Goal: Information Seeking & Learning: Learn about a topic

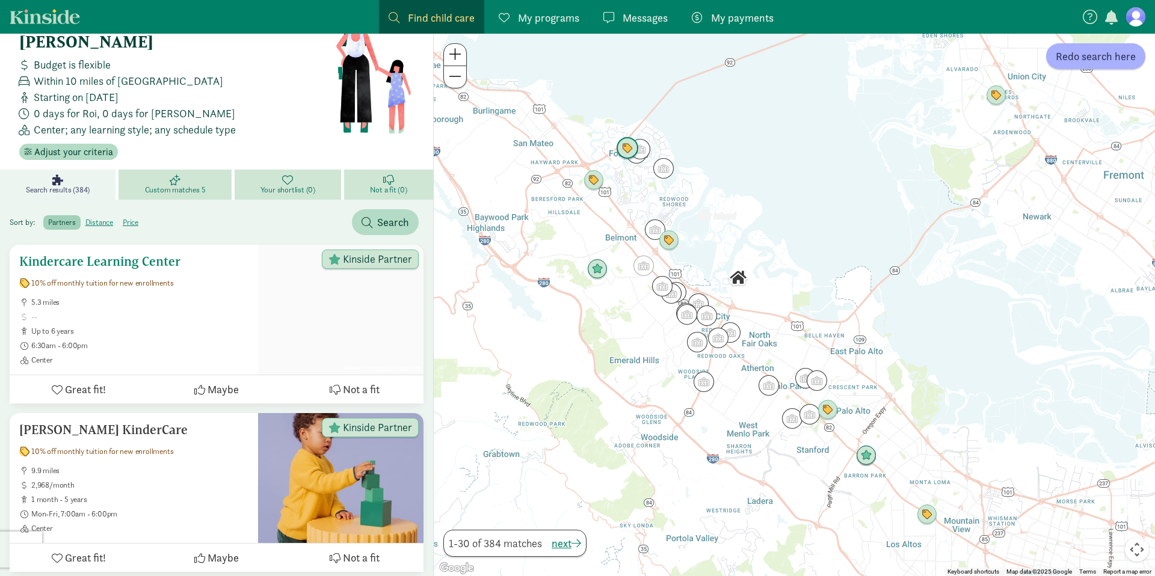
scroll to position [41, 0]
click at [461, 49] on button at bounding box center [455, 55] width 22 height 22
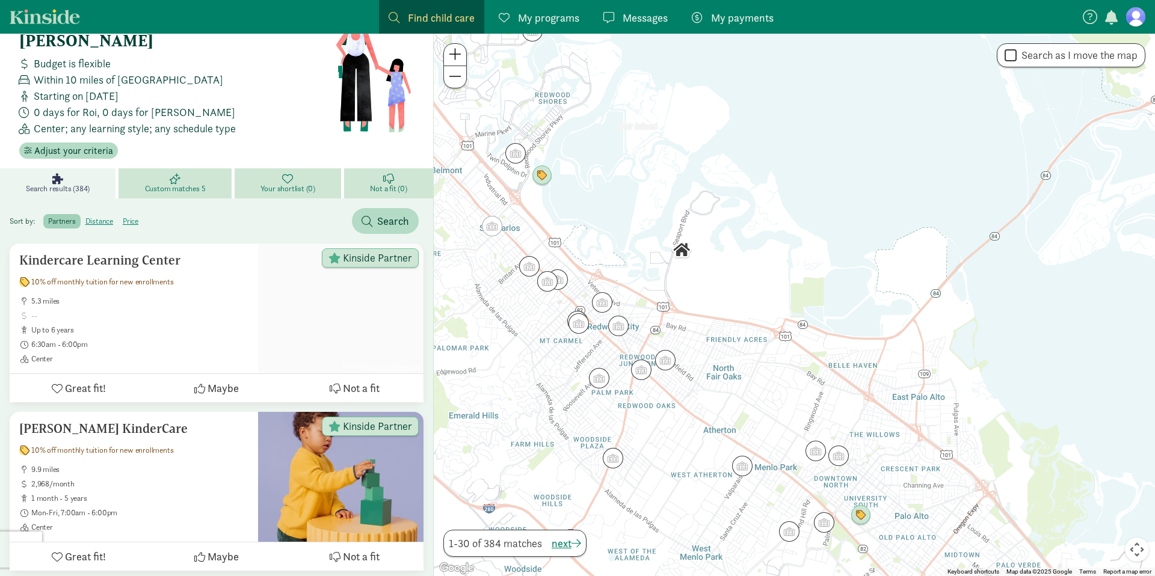
click at [457, 49] on span at bounding box center [455, 54] width 13 height 14
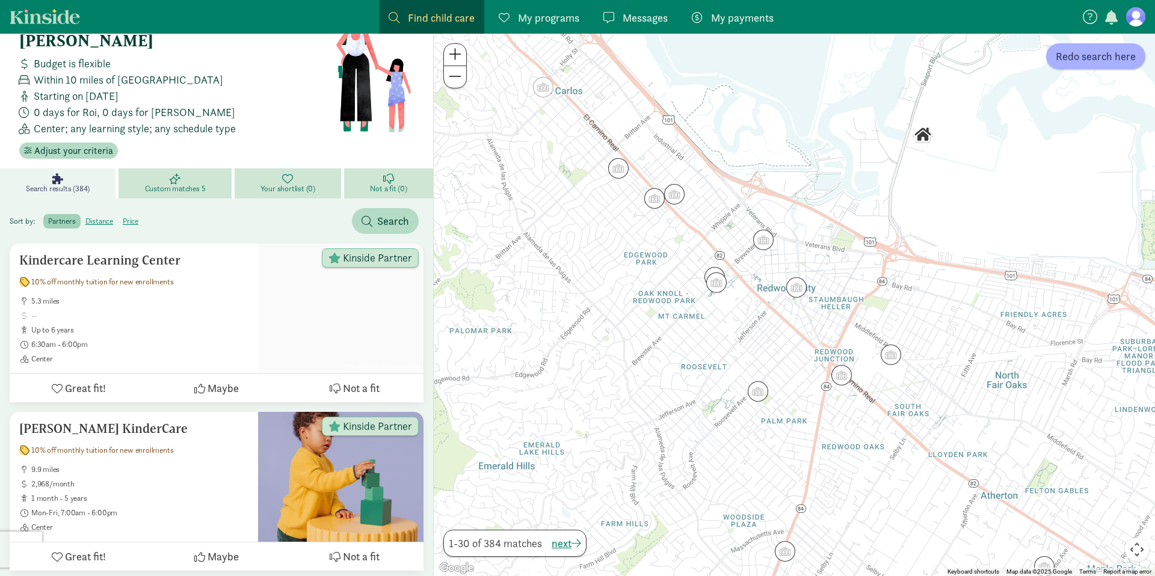
drag, startPoint x: 576, startPoint y: 301, endPoint x: 932, endPoint y: 240, distance: 362.0
click at [932, 240] on div at bounding box center [794, 305] width 721 height 543
click at [793, 295] on img "Click to see details" at bounding box center [796, 287] width 23 height 23
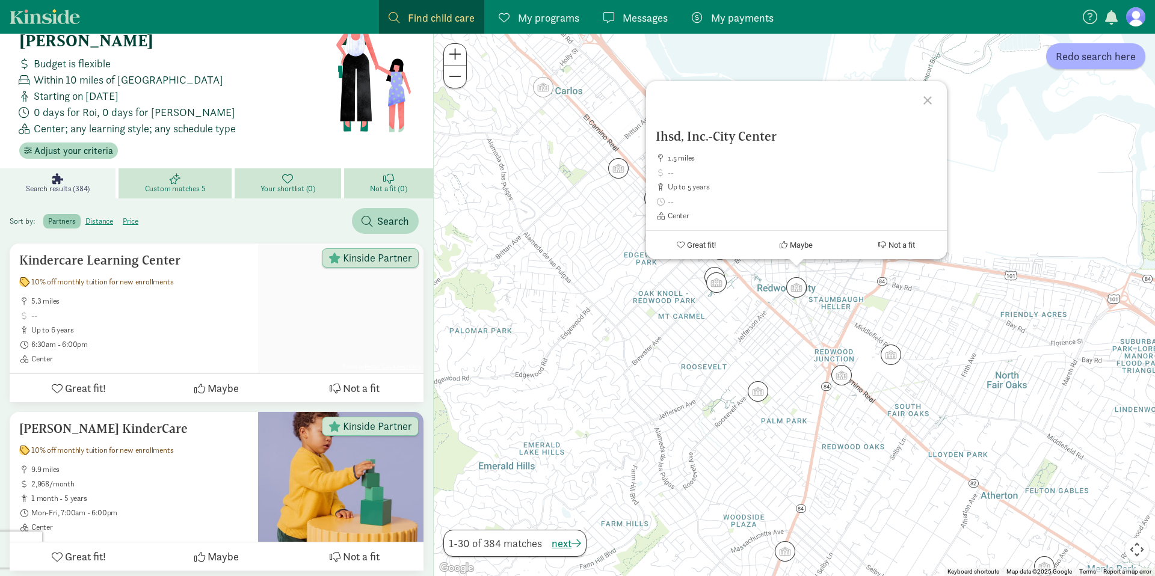
click at [719, 294] on div "Ihsd, Inc.-City Center 1.5 miles up to 5 years Center Great fit! Maybe Not a fit" at bounding box center [794, 305] width 721 height 543
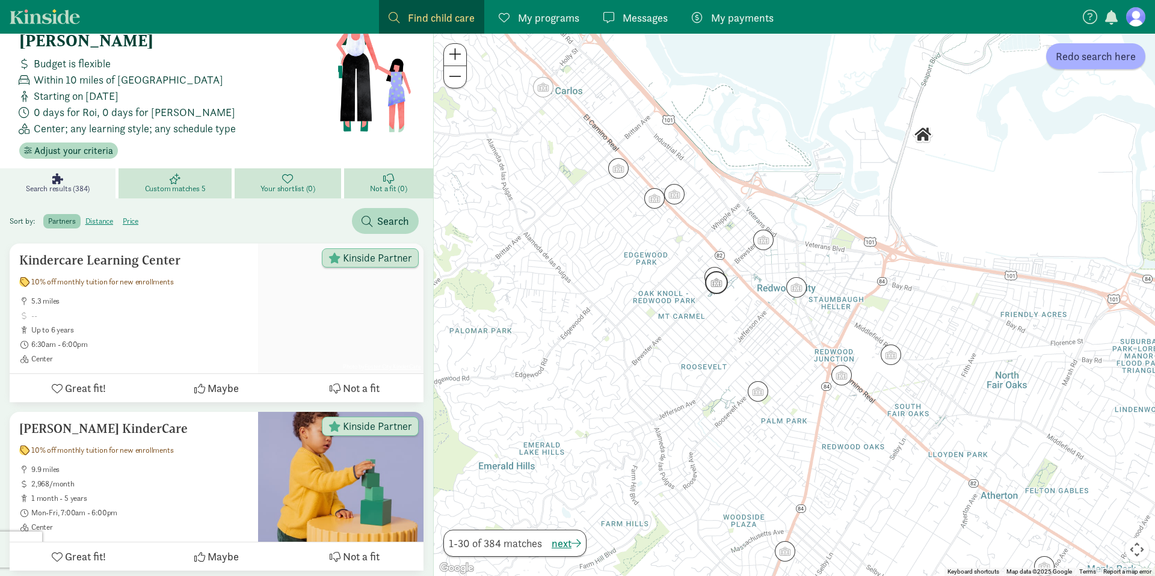
click at [714, 283] on img "Click to see details" at bounding box center [716, 282] width 23 height 23
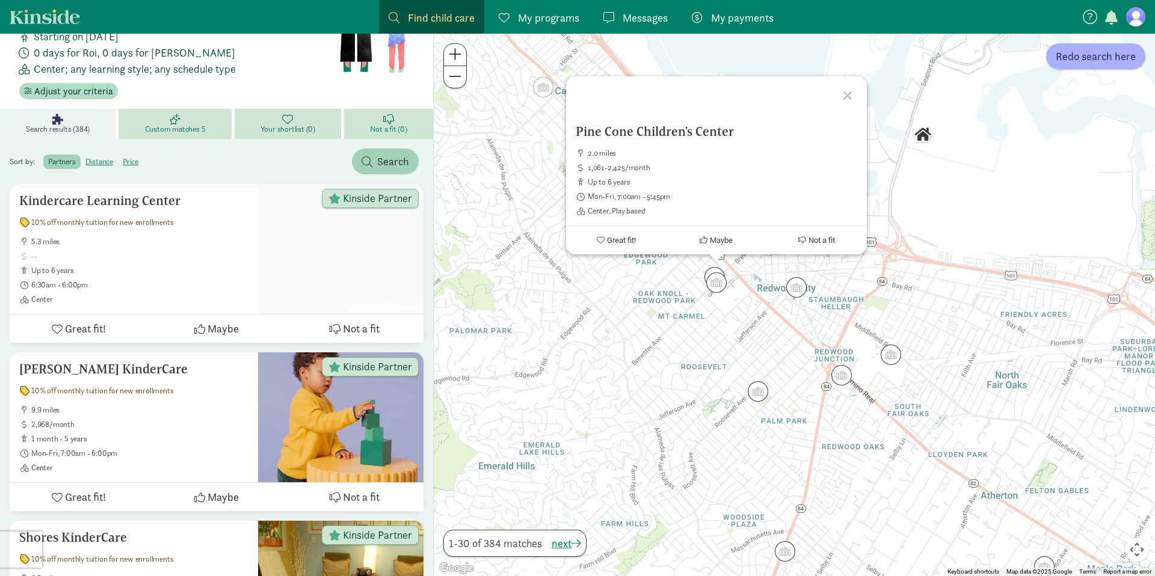
scroll to position [109, 0]
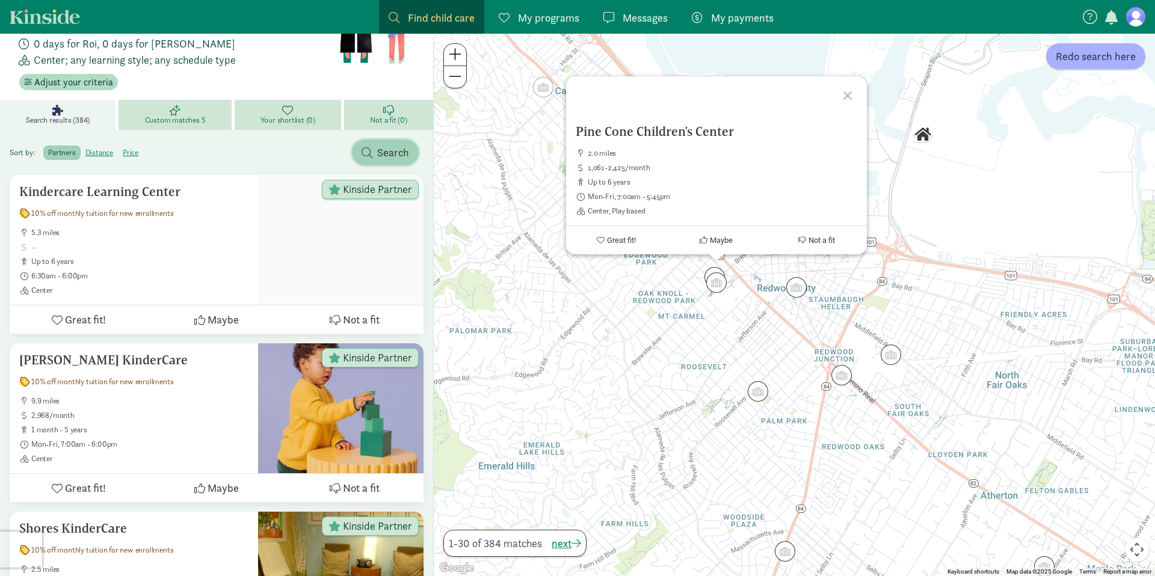
click at [381, 144] on span "Search" at bounding box center [393, 152] width 32 height 16
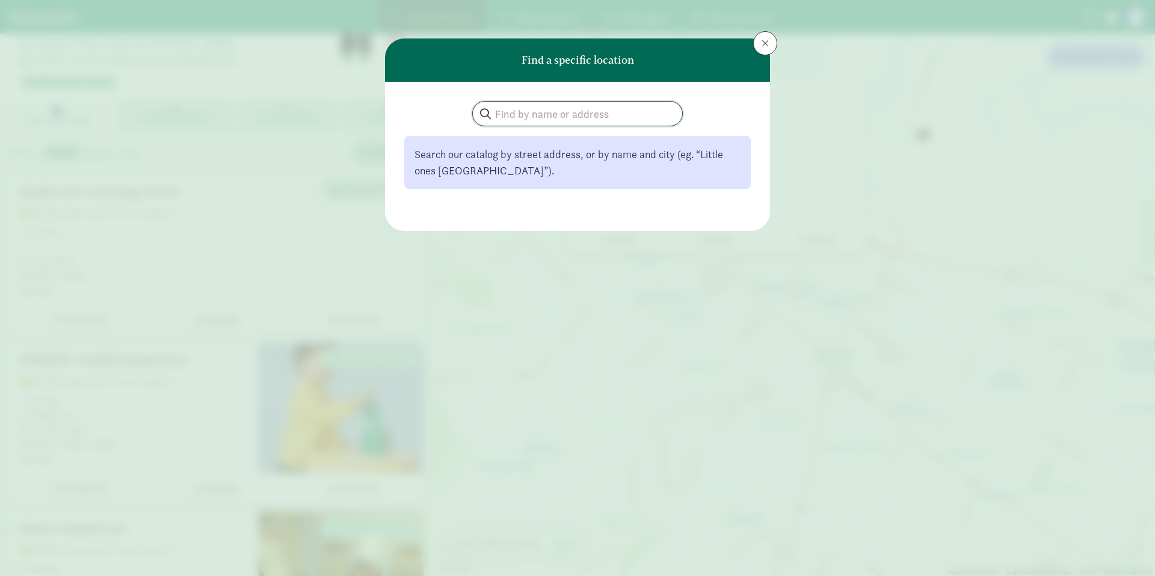
click at [605, 111] on input "search" at bounding box center [577, 114] width 209 height 24
type input "learn and play"
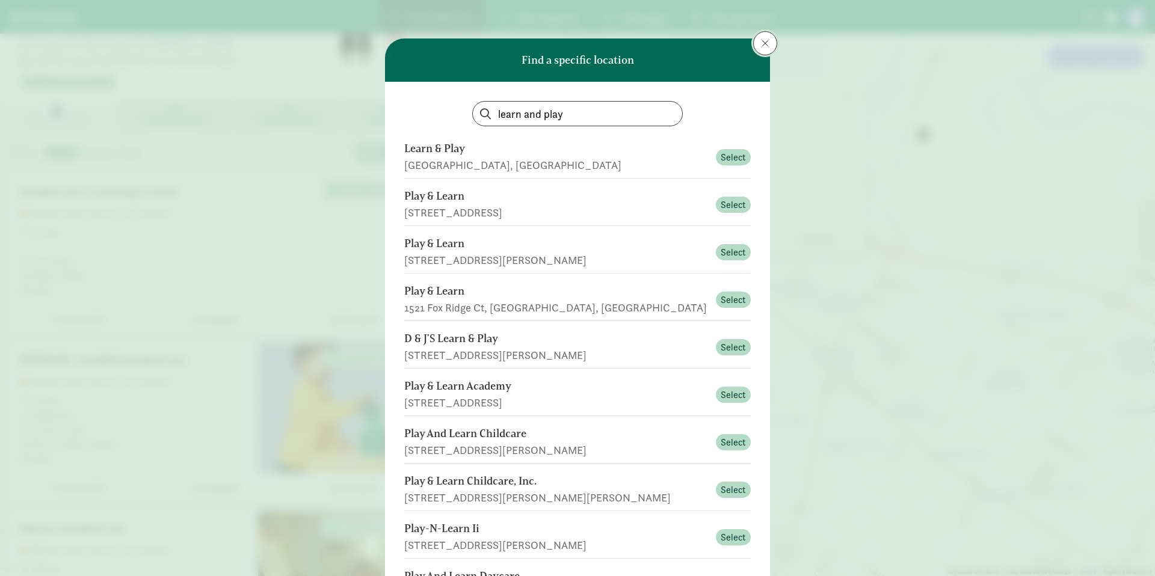
click at [762, 42] on span at bounding box center [765, 43] width 7 height 10
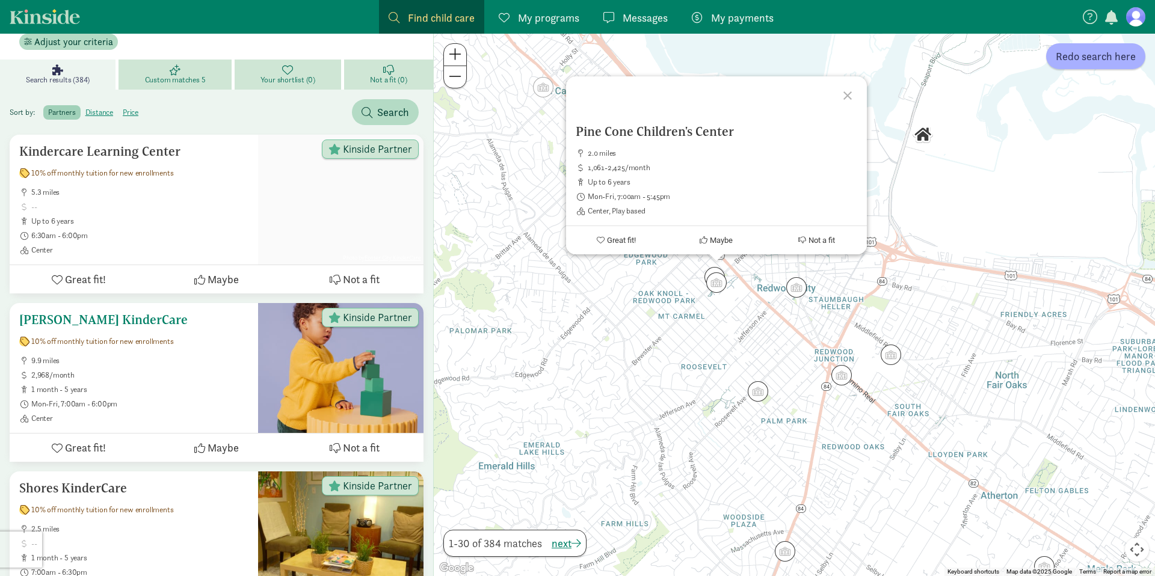
scroll to position [154, 0]
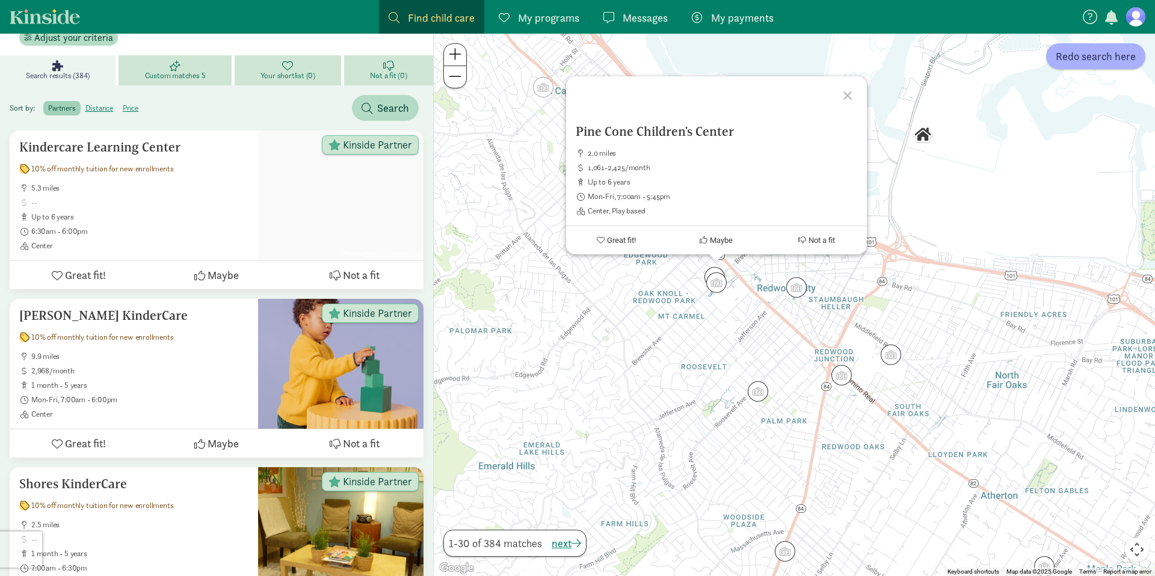
click at [852, 97] on div at bounding box center [849, 93] width 35 height 35
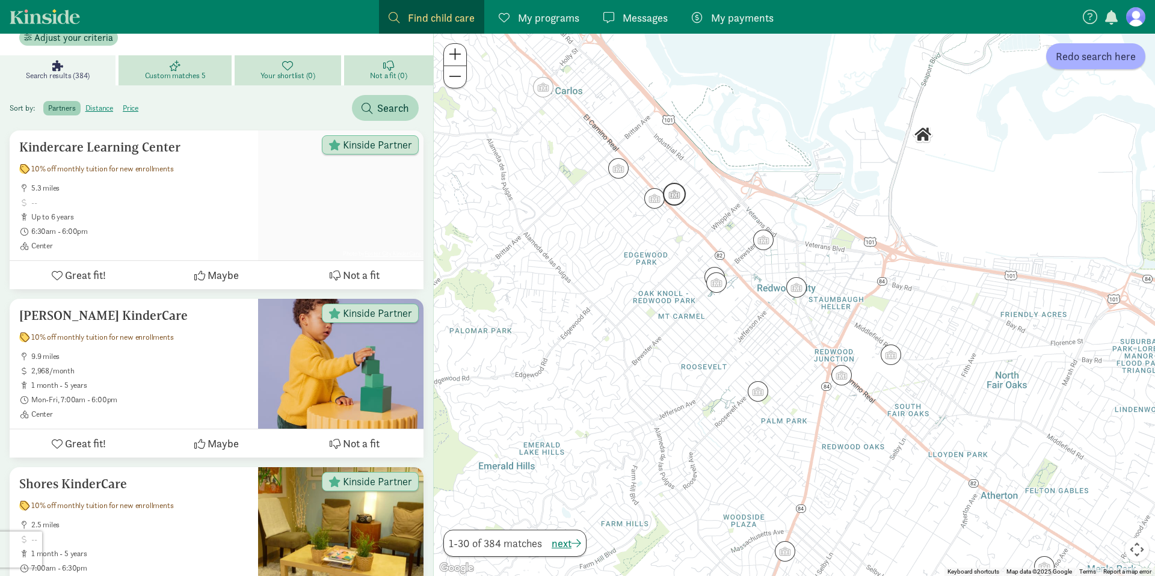
click at [680, 200] on img "Click to see details" at bounding box center [674, 194] width 23 height 23
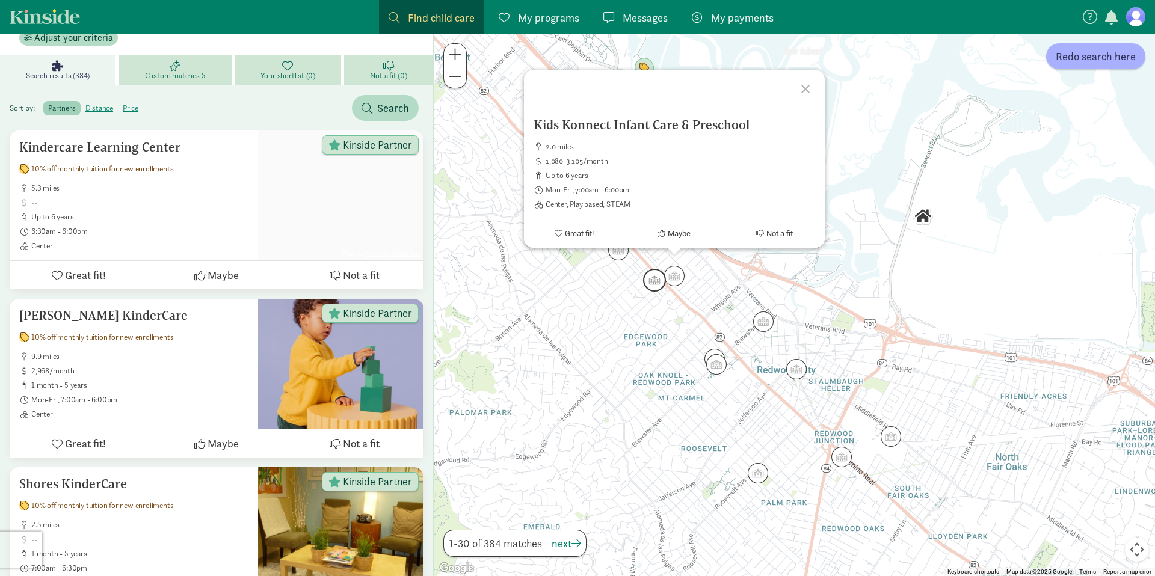
click at [651, 285] on img "Click to see details" at bounding box center [654, 280] width 23 height 23
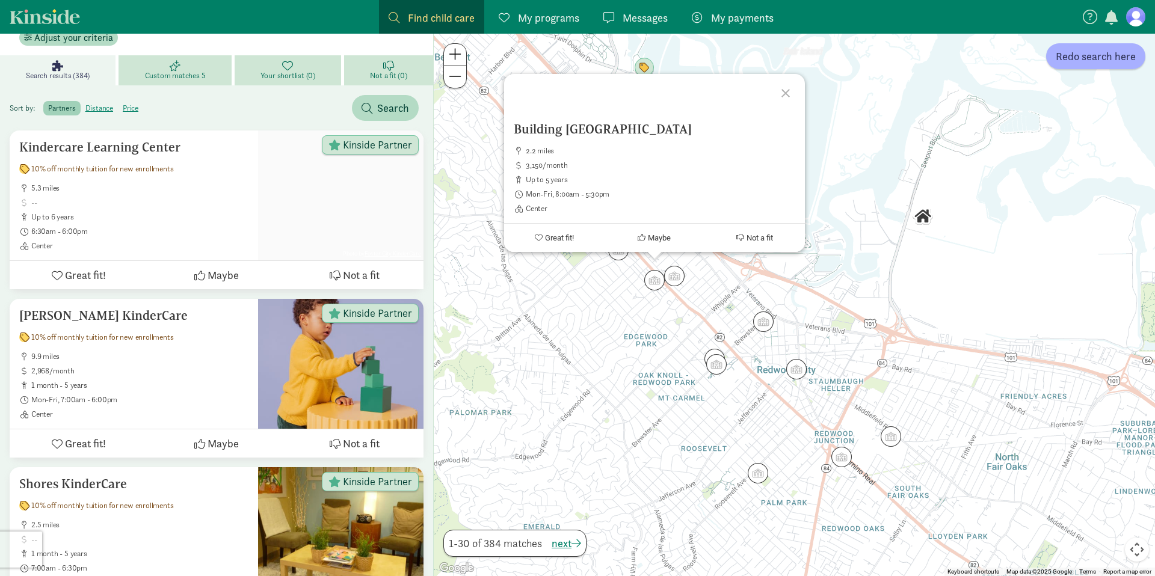
click at [617, 257] on img "Click to see details" at bounding box center [618, 250] width 20 height 20
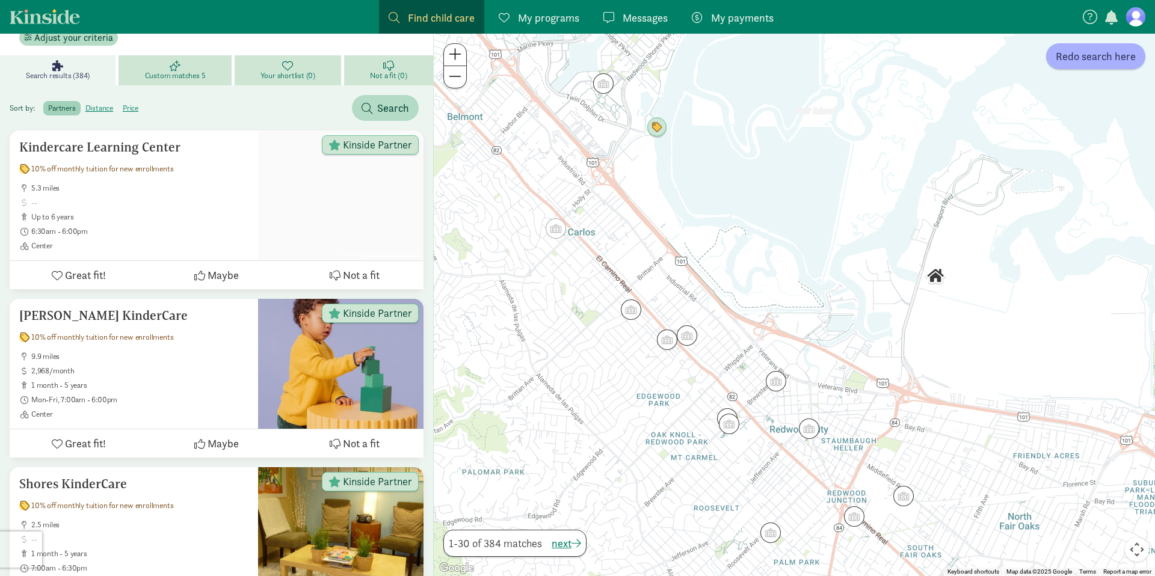
drag, startPoint x: 570, startPoint y: 311, endPoint x: 580, endPoint y: 342, distance: 32.3
click at [580, 342] on div "To navigate, press the arrow keys." at bounding box center [794, 305] width 721 height 543
click at [564, 233] on img "Click to see details" at bounding box center [555, 228] width 23 height 23
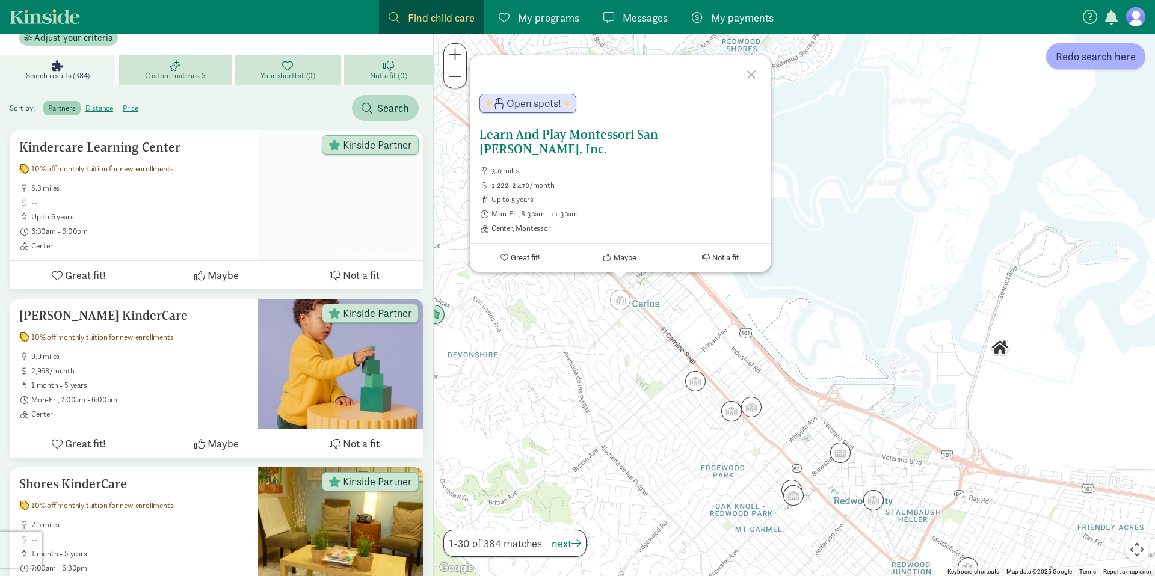
click at [654, 128] on div "Open spots!" at bounding box center [605, 105] width 271 height 43
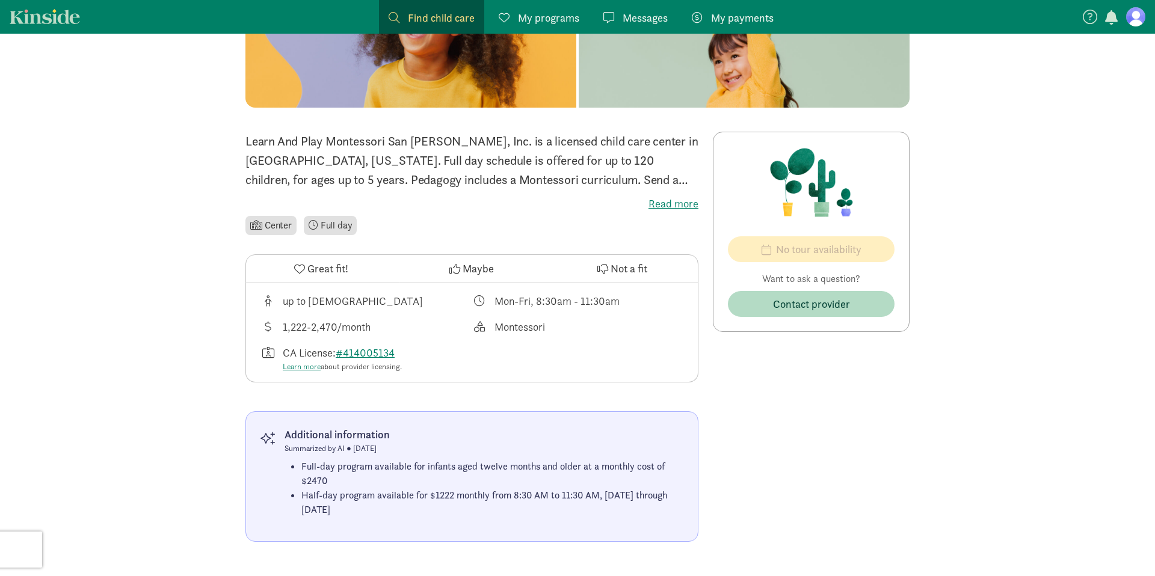
scroll to position [211, 0]
click at [546, 362] on div "up to 5 years old Mon-Fri, 8:30am - 11:30am 1,222-2,470/month Montessori CA Lic…" at bounding box center [472, 332] width 452 height 99
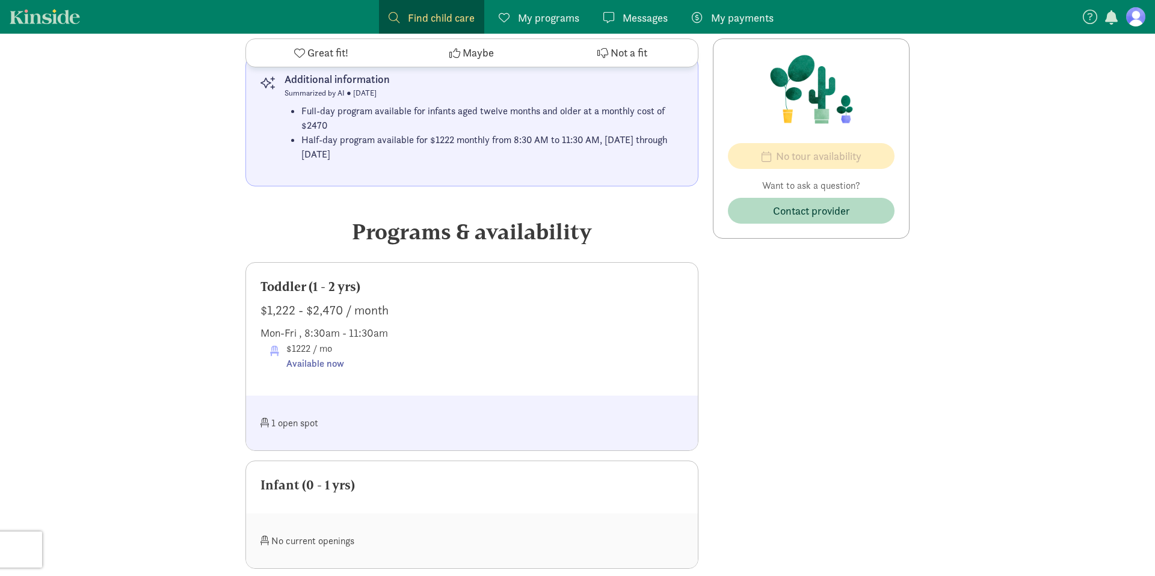
scroll to position [567, 0]
click at [386, 415] on div "1 open spot" at bounding box center [366, 423] width 212 height 26
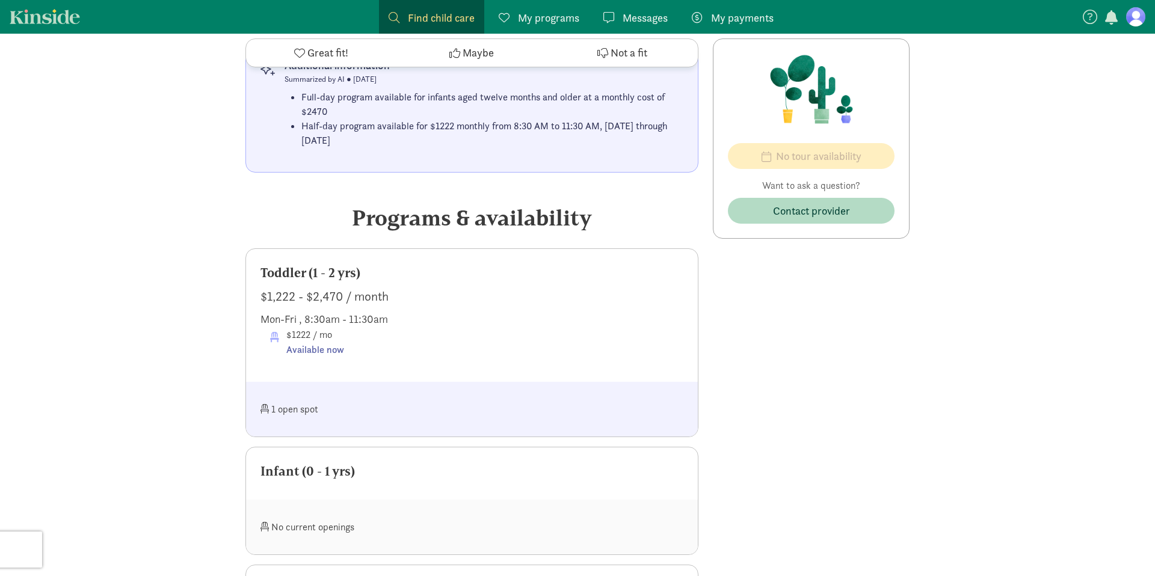
scroll to position [581, 0]
drag, startPoint x: 287, startPoint y: 335, endPoint x: 325, endPoint y: 332, distance: 38.0
click at [325, 332] on span "$1222 / mo Available now" at bounding box center [315, 342] width 58 height 31
drag, startPoint x: 307, startPoint y: 268, endPoint x: 354, endPoint y: 267, distance: 46.9
click at [354, 267] on div "Toddler (1 - 2 yrs)" at bounding box center [471, 272] width 423 height 19
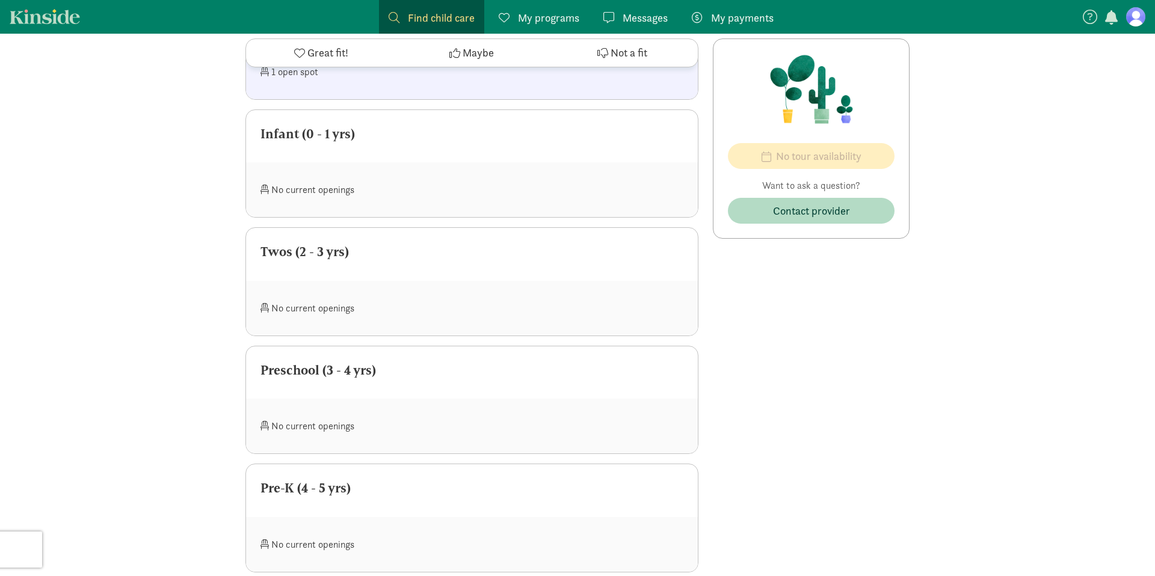
scroll to position [921, 0]
drag, startPoint x: 298, startPoint y: 370, endPoint x: 387, endPoint y: 366, distance: 89.1
click at [387, 366] on div "Preschool (3 - 4 yrs)" at bounding box center [471, 366] width 423 height 19
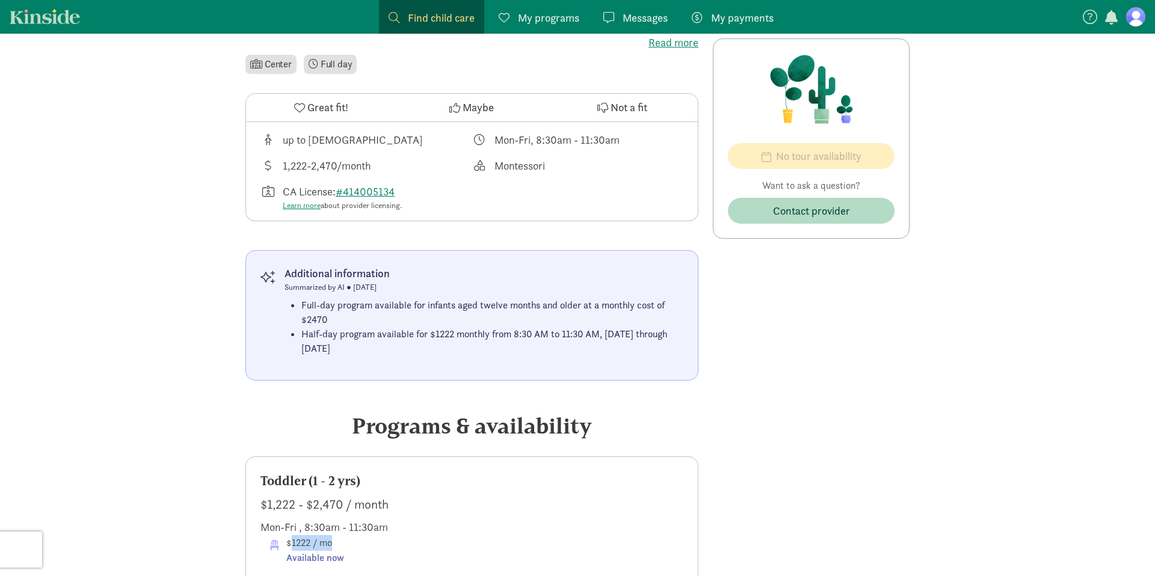
scroll to position [371, 0]
drag, startPoint x: 312, startPoint y: 314, endPoint x: 372, endPoint y: 312, distance: 60.8
click at [372, 312] on li "Full-day program available for infants aged twelve months and older at a monthl…" at bounding box center [492, 314] width 382 height 29
click at [415, 310] on li "Full-day program available for infants aged twelve months and older at a monthl…" at bounding box center [492, 314] width 382 height 29
drag, startPoint x: 388, startPoint y: 307, endPoint x: 411, endPoint y: 308, distance: 22.9
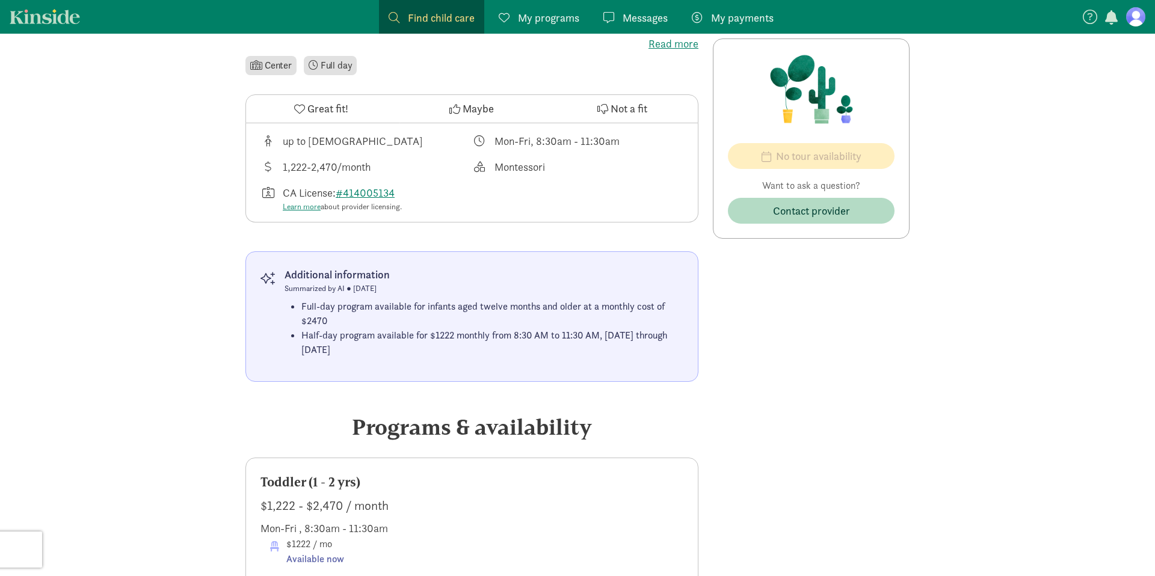
click at [411, 308] on li "Full-day program available for infants aged twelve months and older at a monthl…" at bounding box center [492, 314] width 382 height 29
drag, startPoint x: 409, startPoint y: 304, endPoint x: 493, endPoint y: 316, distance: 85.2
click at [493, 316] on li "Full-day program available for infants aged twelve months and older at a monthl…" at bounding box center [492, 314] width 382 height 29
click at [493, 313] on li "Full-day program available for infants aged twelve months and older at a monthl…" at bounding box center [492, 314] width 382 height 29
drag, startPoint x: 337, startPoint y: 307, endPoint x: 460, endPoint y: 318, distance: 123.2
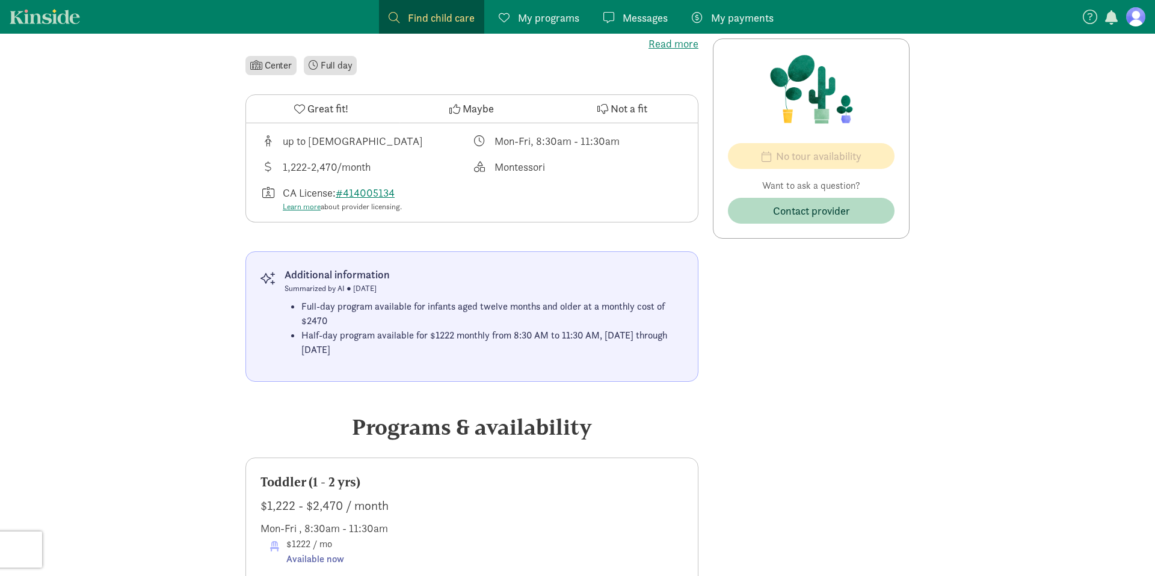
click at [460, 318] on li "Full-day program available for infants aged twelve months and older at a monthl…" at bounding box center [492, 314] width 382 height 29
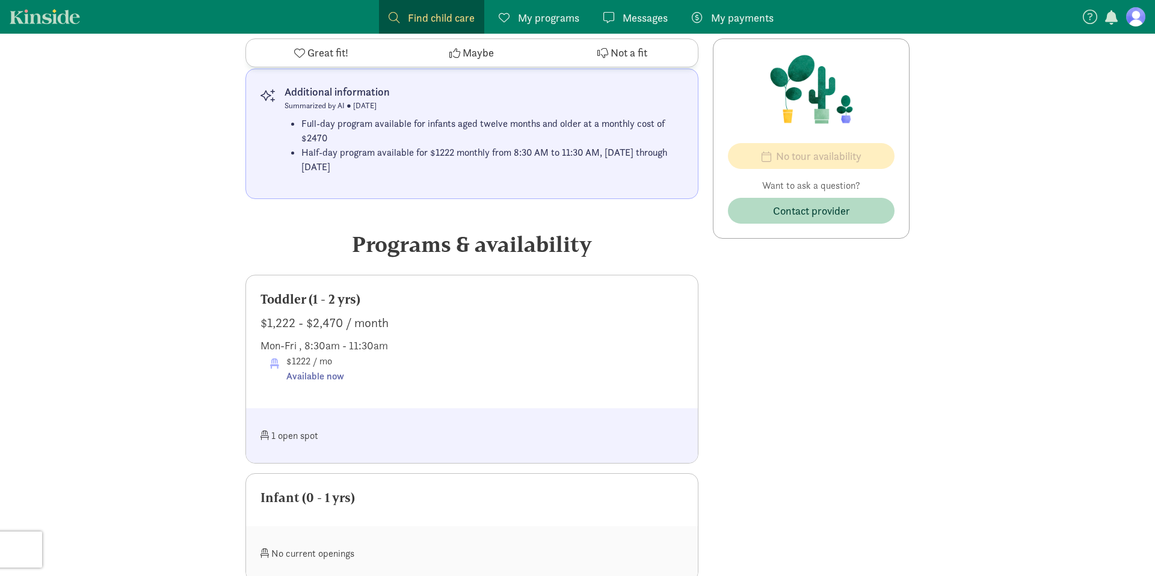
scroll to position [695, 0]
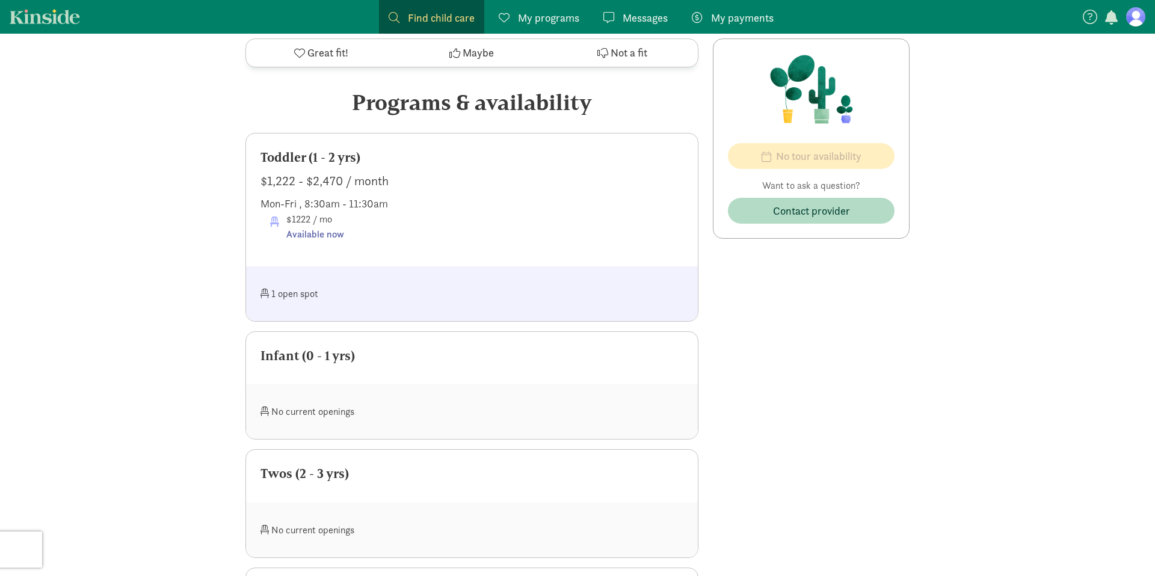
drag, startPoint x: 262, startPoint y: 357, endPoint x: 363, endPoint y: 359, distance: 101.1
click at [363, 359] on div "Infant (0 - 1 yrs)" at bounding box center [472, 358] width 452 height 53
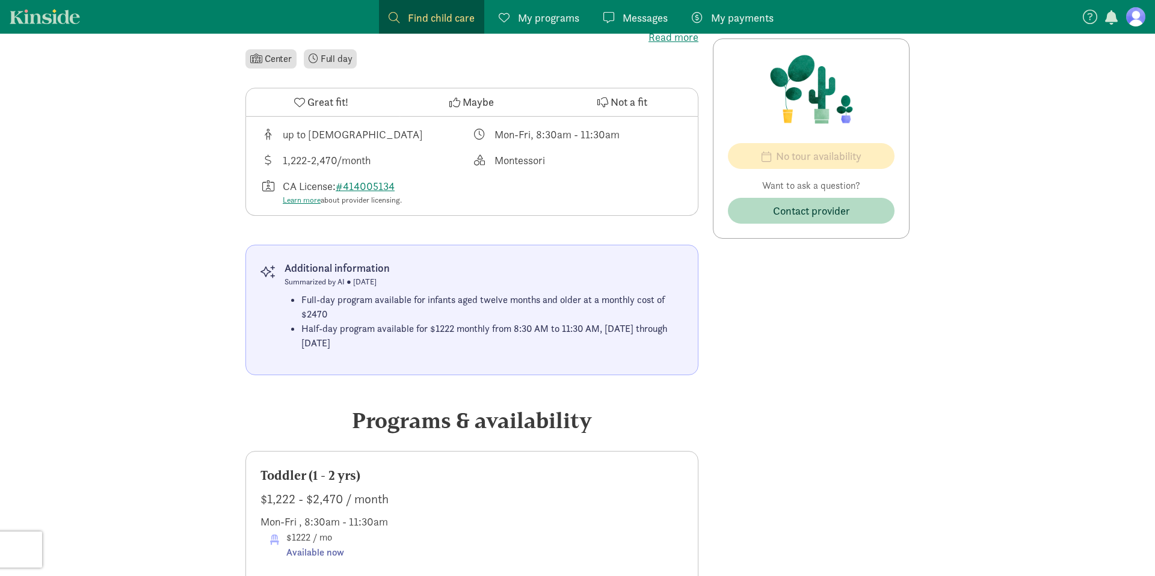
scroll to position [374, 0]
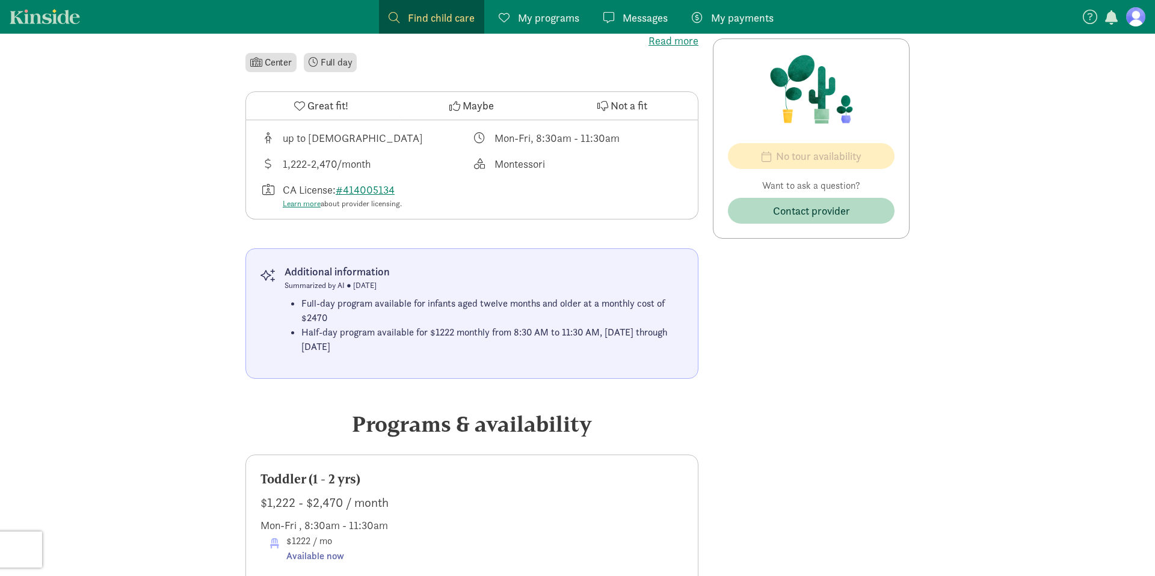
drag, startPoint x: 300, startPoint y: 287, endPoint x: 343, endPoint y: 286, distance: 43.9
click at [343, 286] on div "Summarized by AI ● July 10, 2025" at bounding box center [484, 286] width 399 height 12
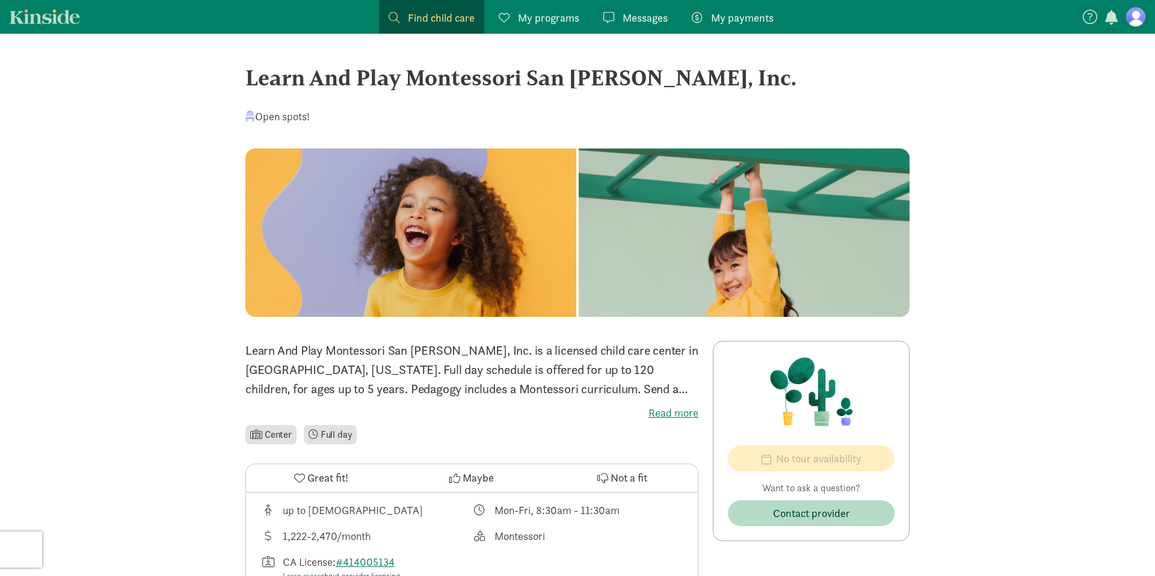
scroll to position [0, 0]
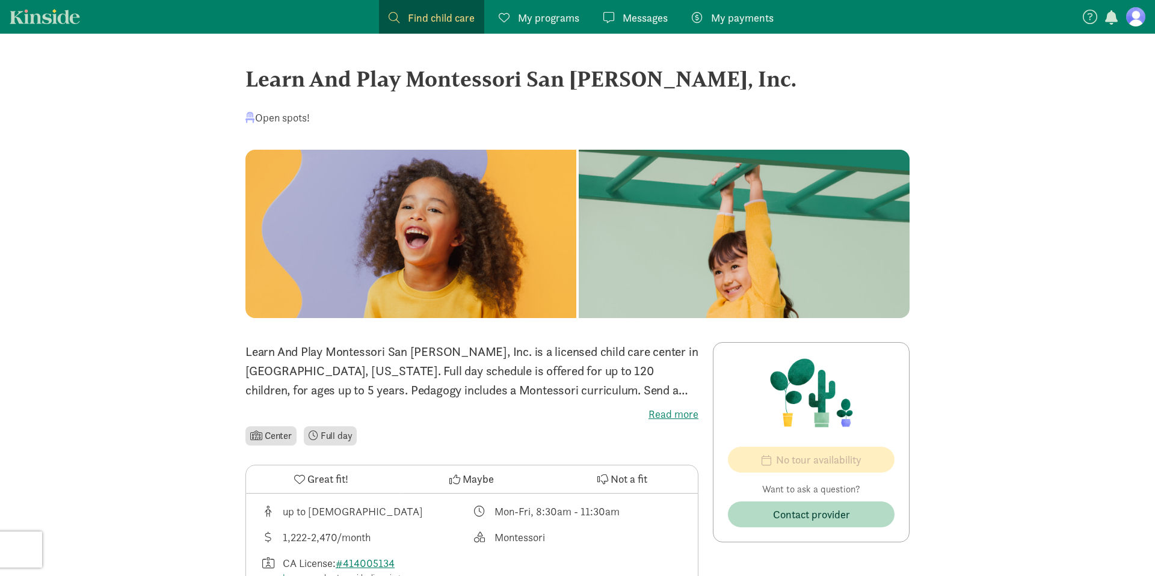
click at [672, 415] on label "Read more" at bounding box center [471, 414] width 453 height 14
click at [0, 0] on input "Read more" at bounding box center [0, 0] width 0 height 0
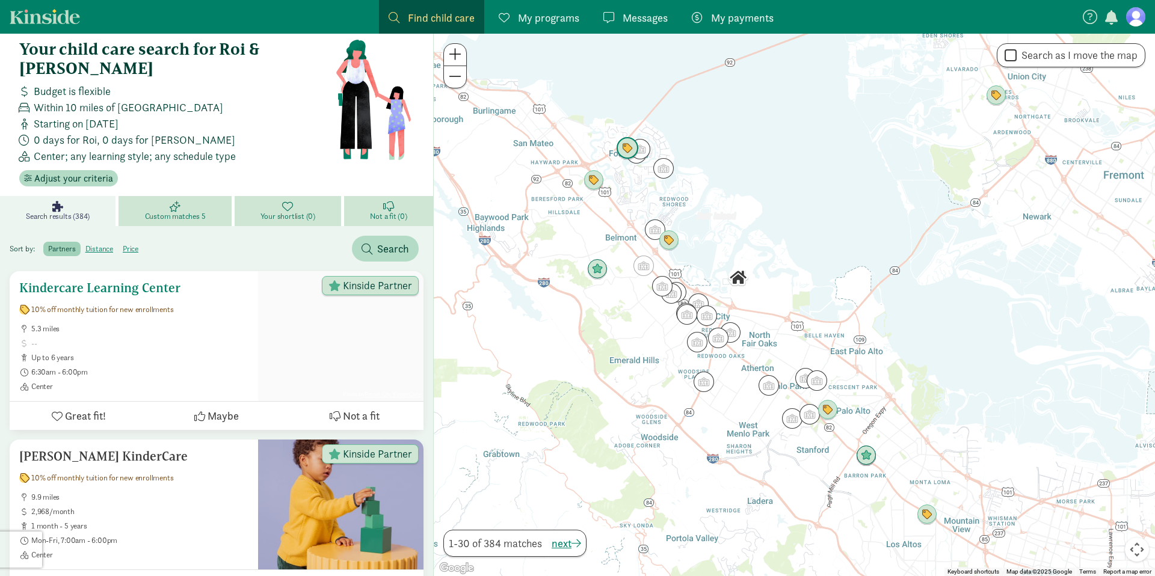
scroll to position [2, 0]
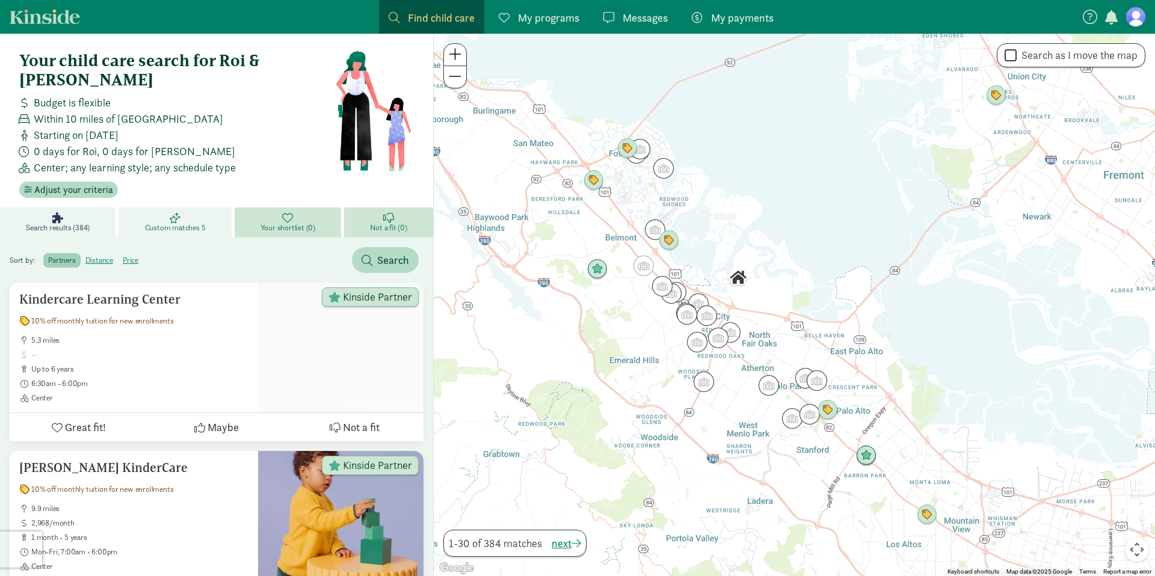
click at [185, 223] on span "Custom matches 5" at bounding box center [175, 228] width 61 height 10
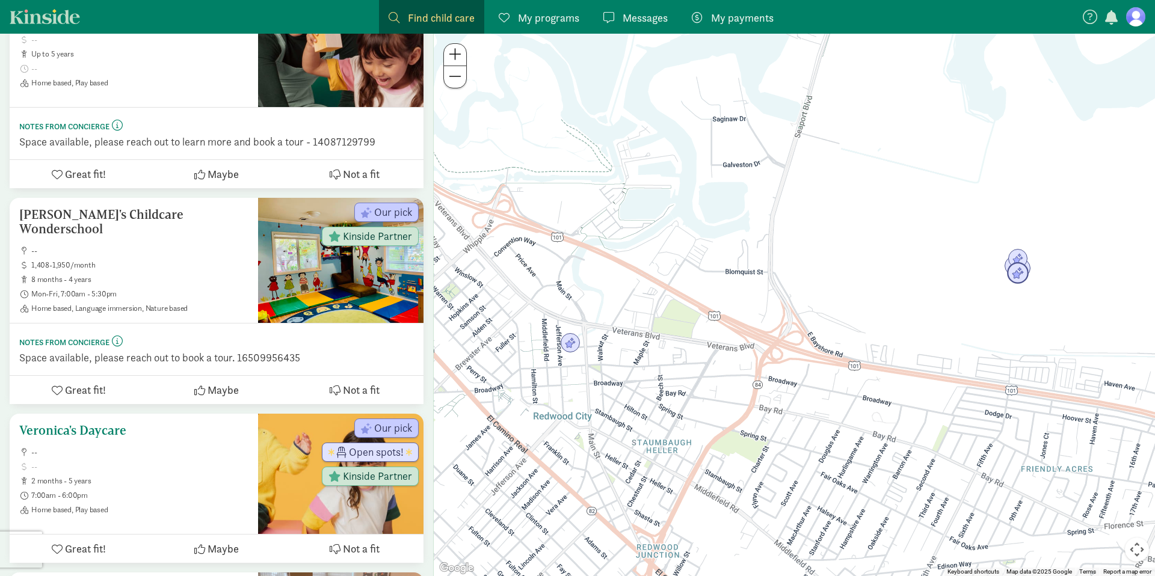
scroll to position [454, 0]
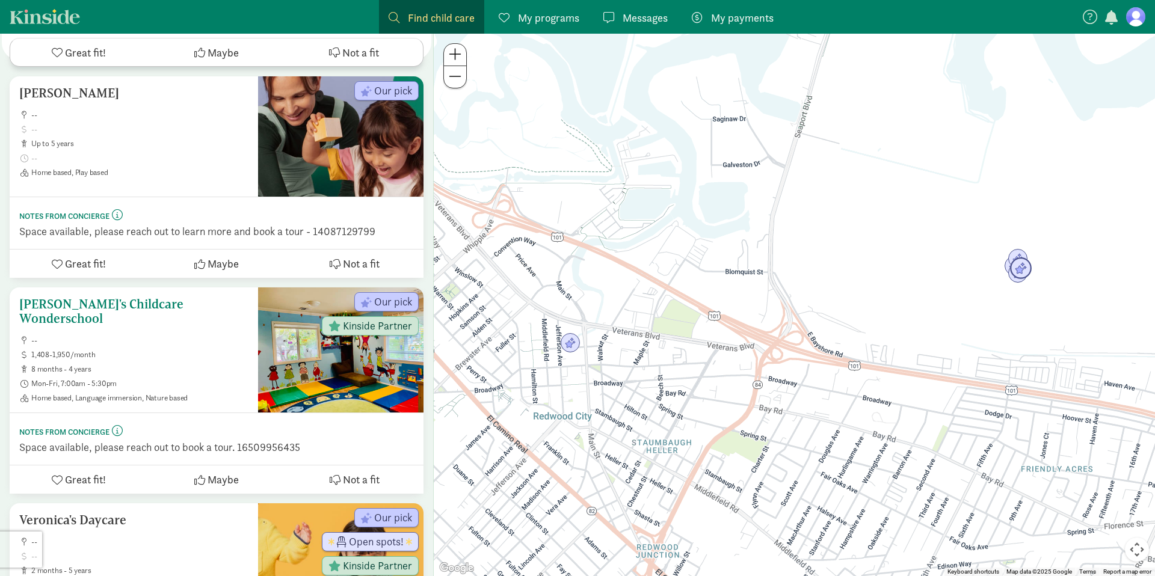
click at [382, 343] on div at bounding box center [340, 350] width 165 height 125
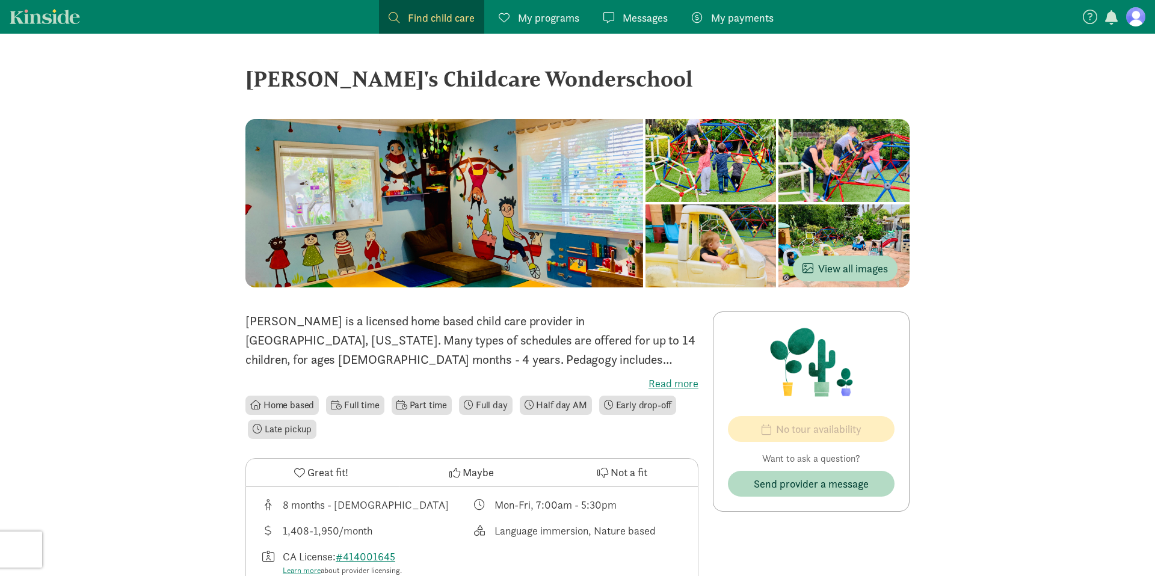
click at [645, 202] on div at bounding box center [710, 160] width 131 height 83
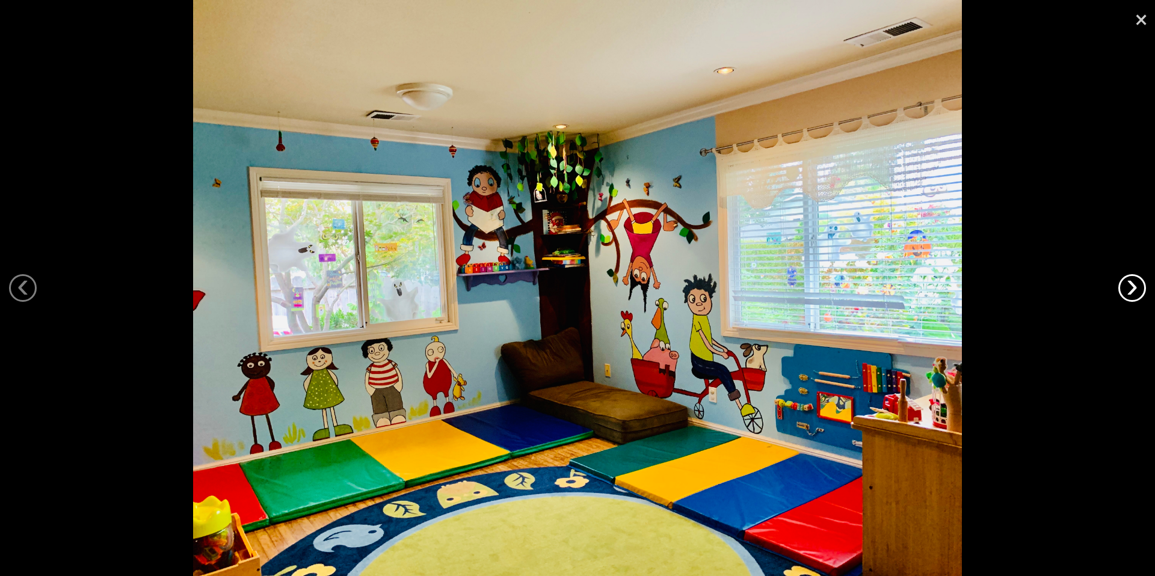
click at [1136, 291] on link "›" at bounding box center [1132, 288] width 28 height 28
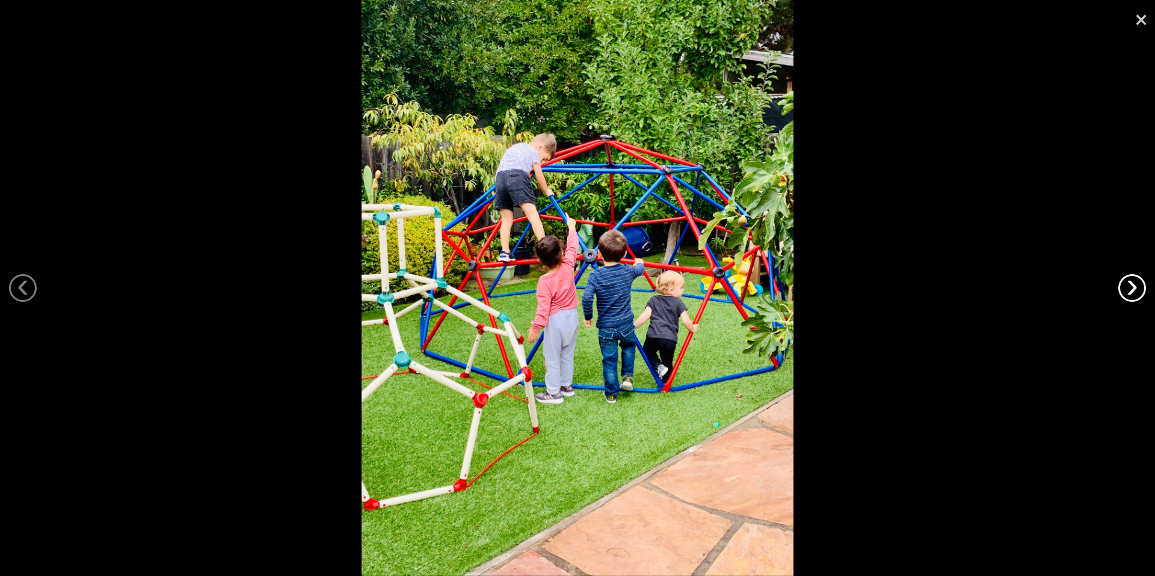
click at [1136, 291] on link "›" at bounding box center [1132, 288] width 28 height 28
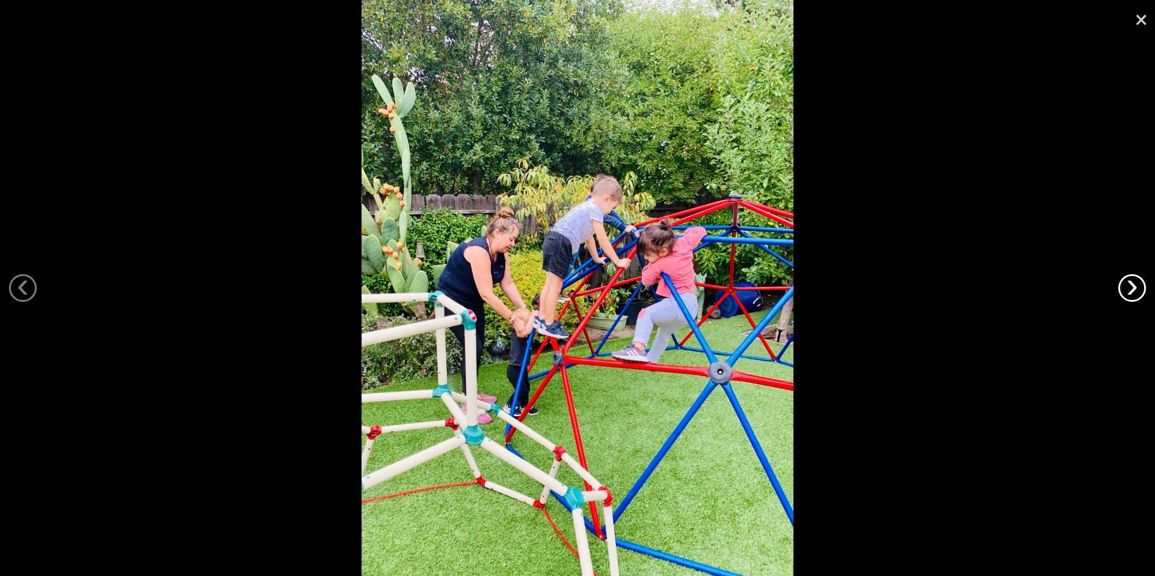
click at [1136, 291] on link "›" at bounding box center [1132, 288] width 28 height 28
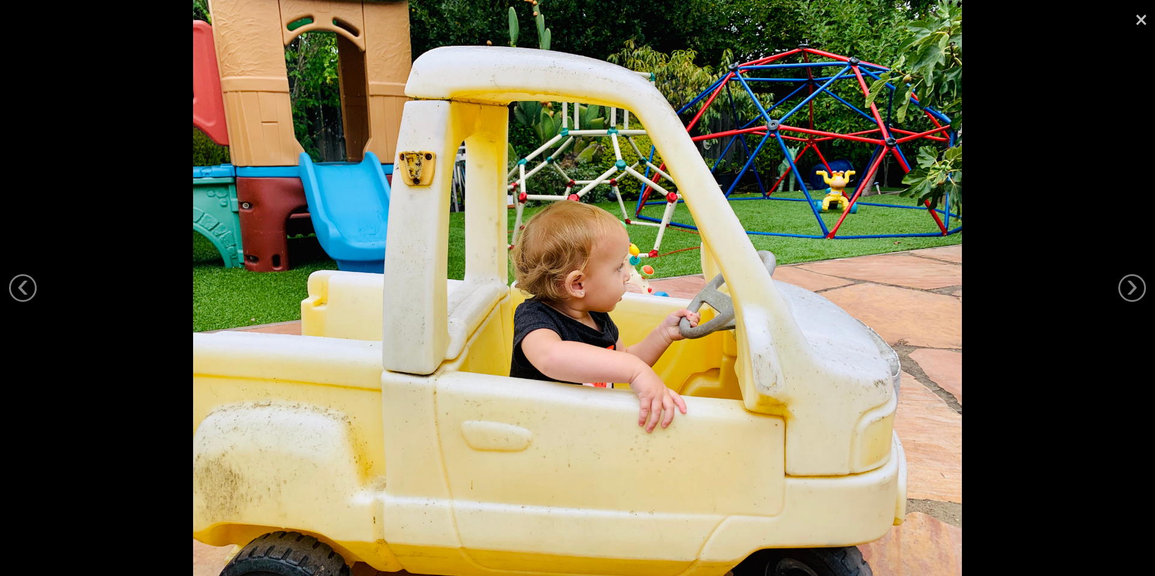
click at [1143, 15] on link "×" at bounding box center [1141, 18] width 28 height 36
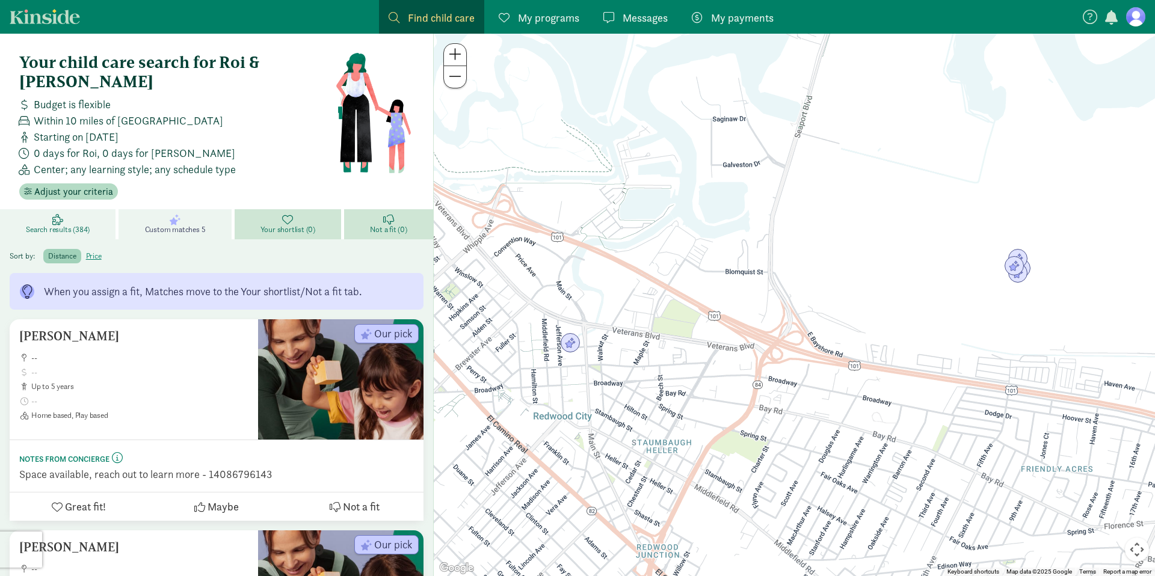
click at [48, 225] on span "Search results (384)" at bounding box center [58, 230] width 64 height 10
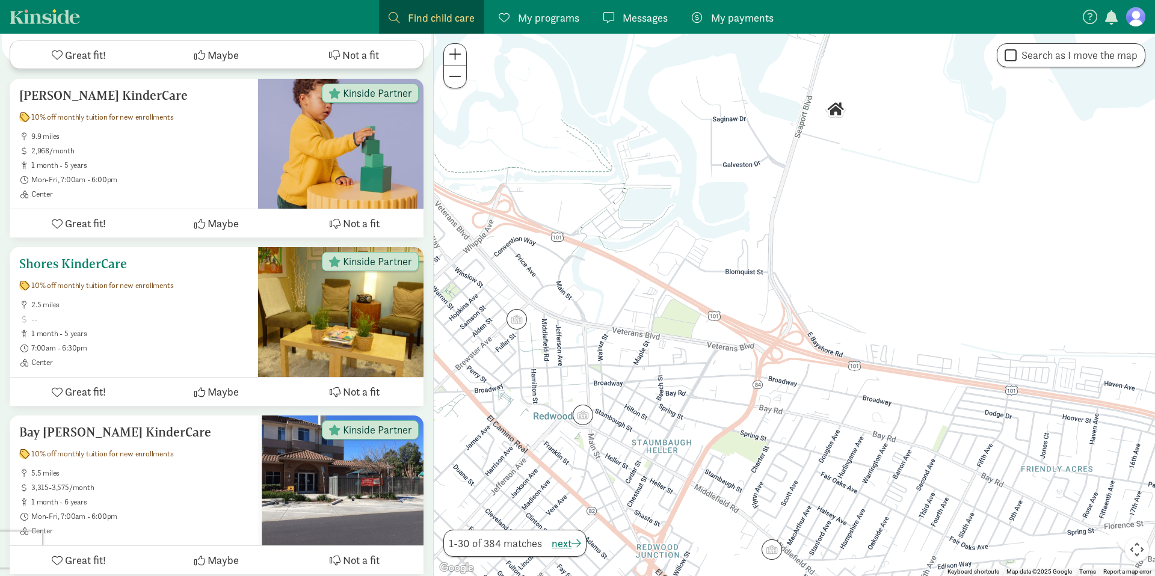
scroll to position [375, 0]
click at [181, 343] on span "7:00am - 6:30pm" at bounding box center [139, 348] width 217 height 10
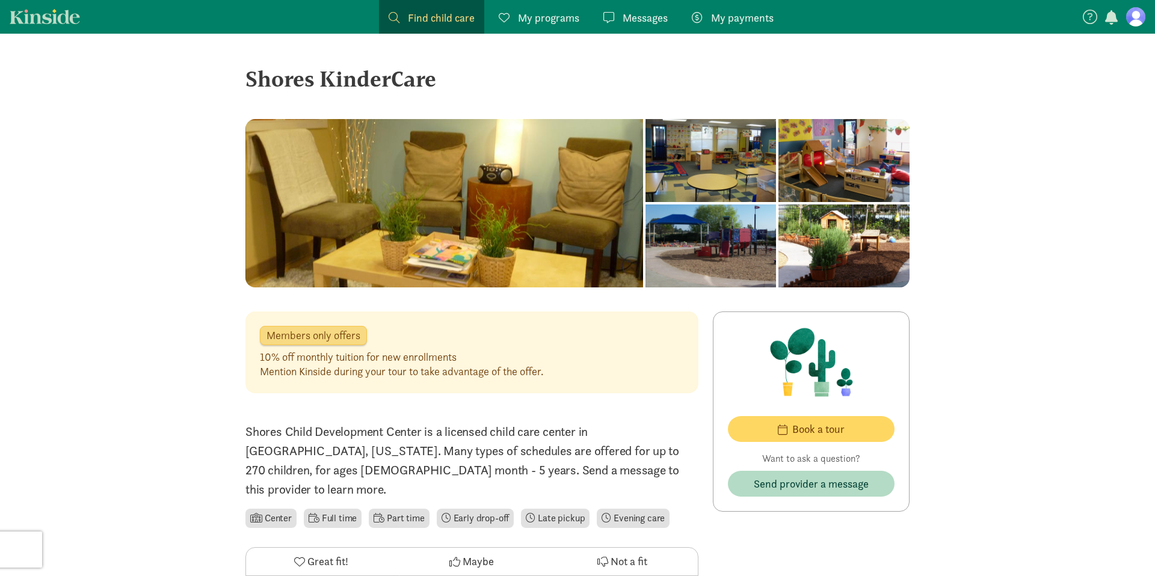
click at [645, 202] on div at bounding box center [710, 160] width 131 height 83
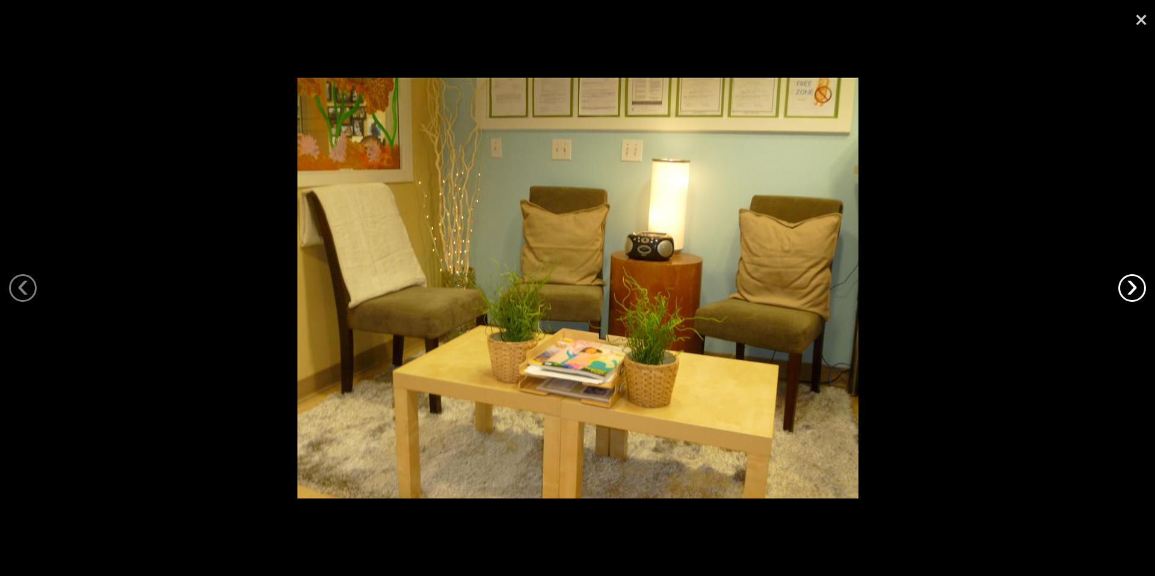
click at [1127, 300] on link "›" at bounding box center [1132, 288] width 28 height 28
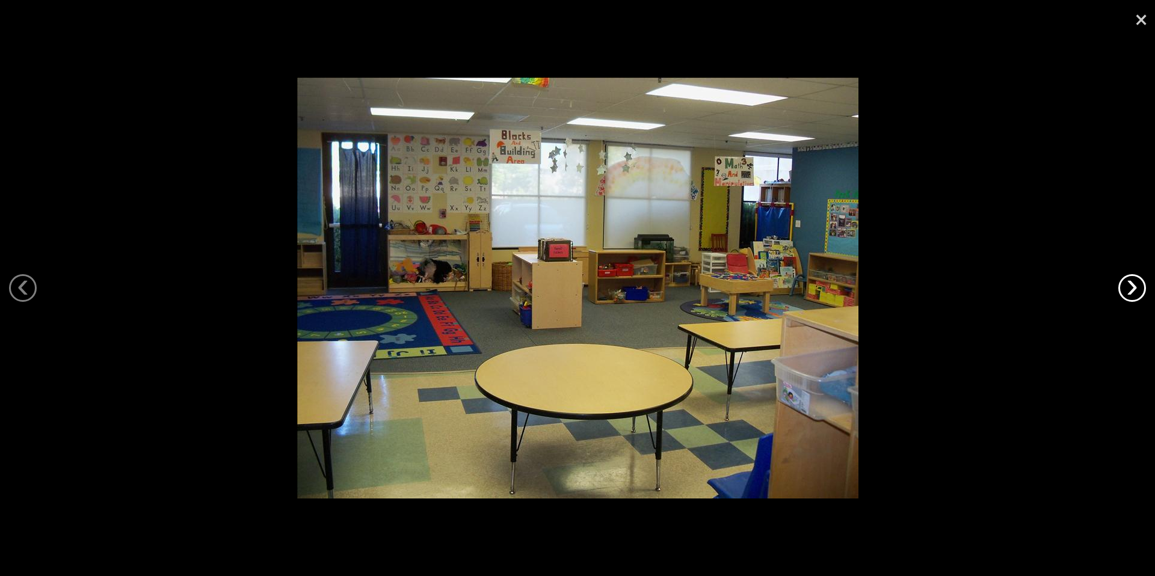
click at [1121, 293] on link "›" at bounding box center [1132, 288] width 28 height 28
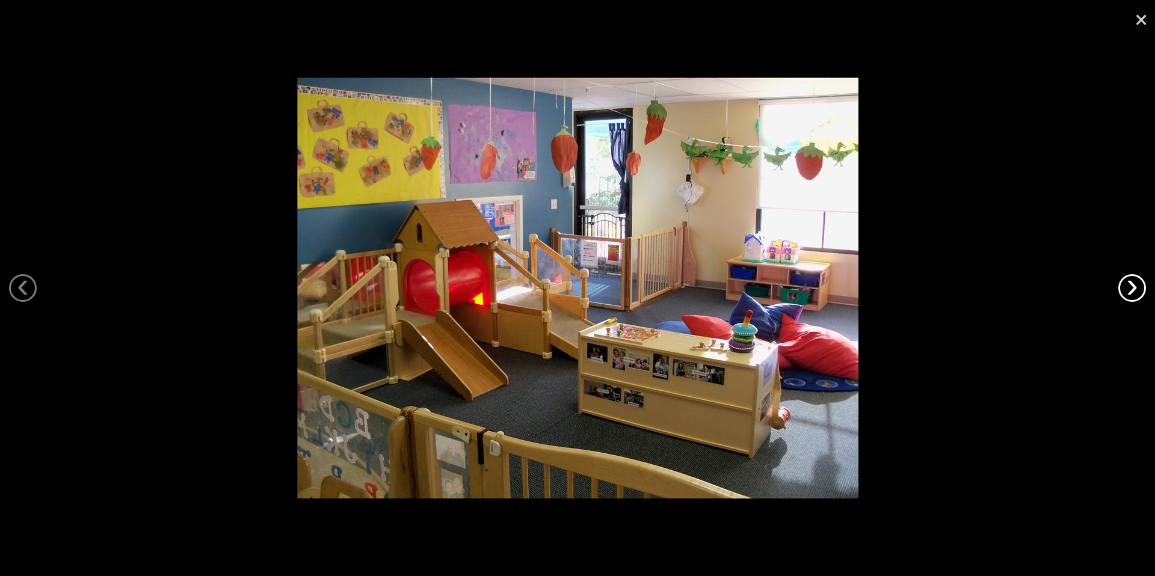
click at [1121, 293] on link "›" at bounding box center [1132, 288] width 28 height 28
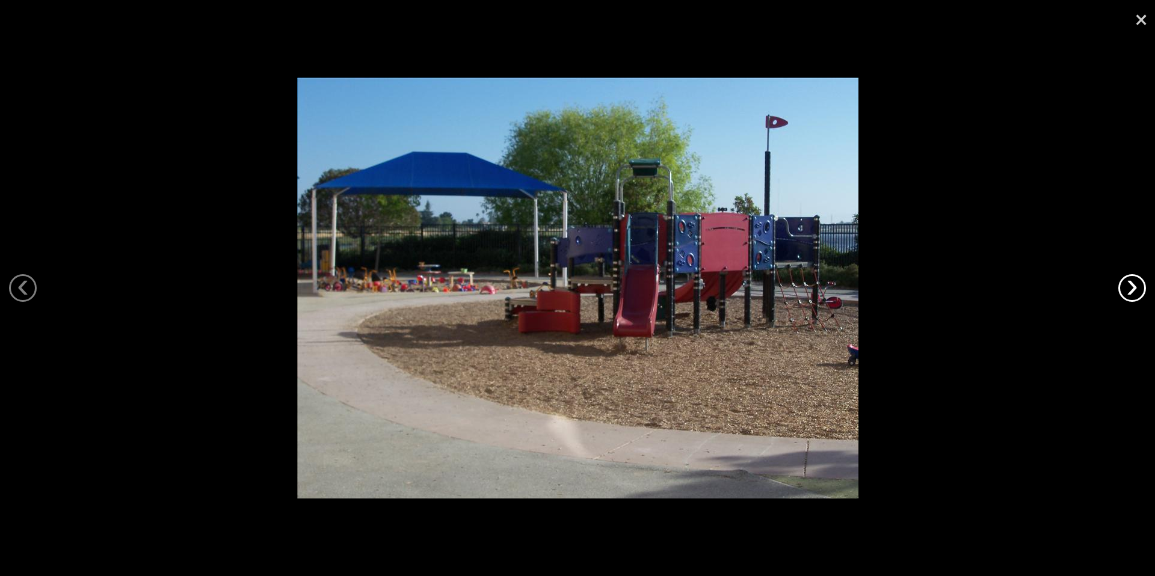
click at [1121, 293] on link "›" at bounding box center [1132, 288] width 28 height 28
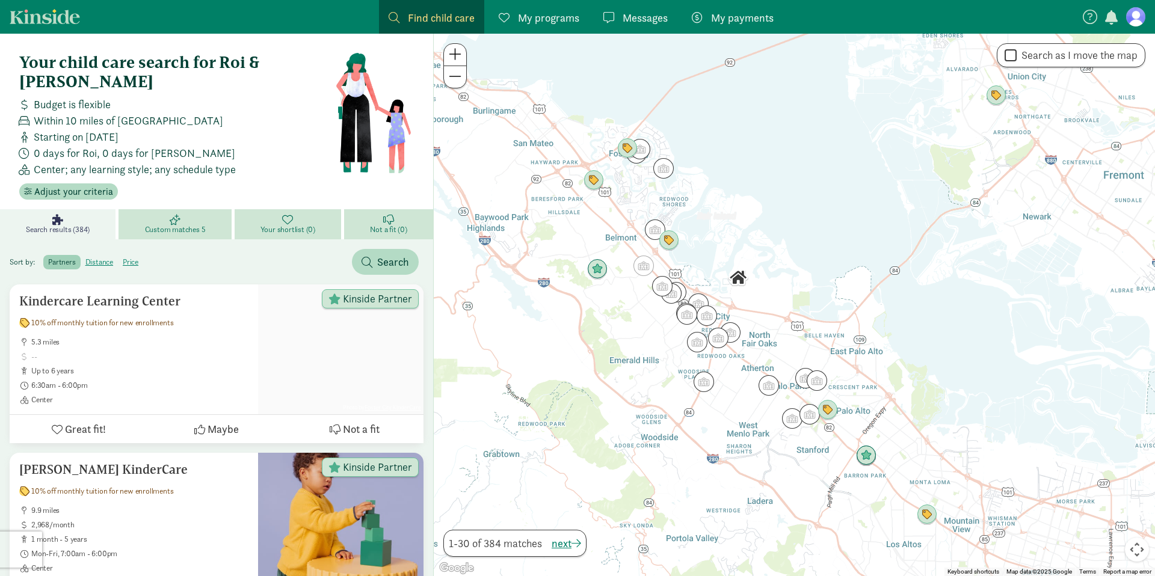
click at [54, 18] on link "Kinside" at bounding box center [45, 16] width 70 height 15
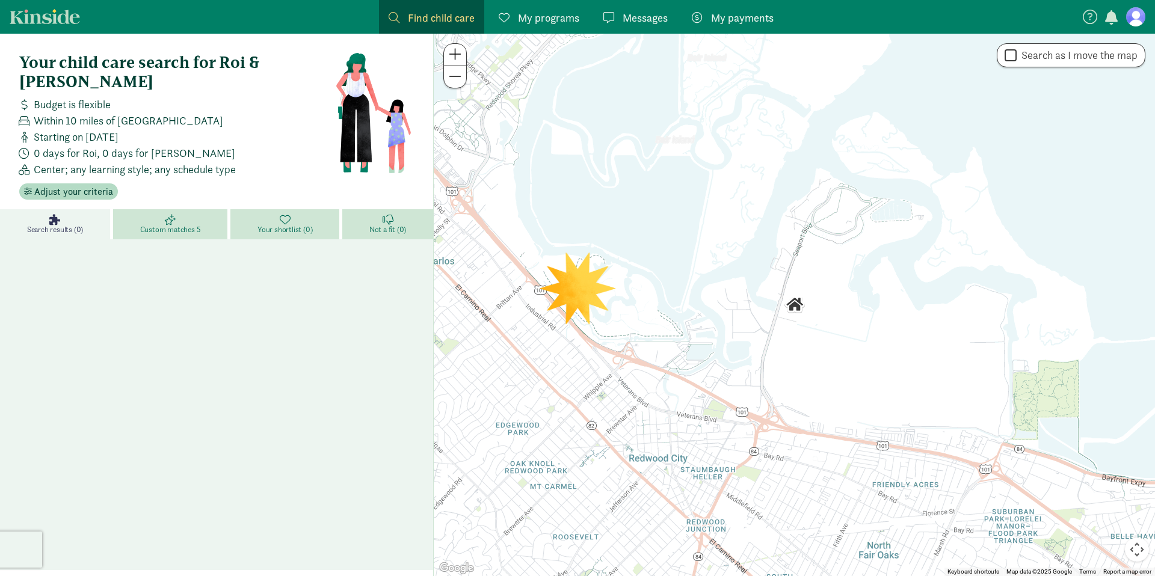
click at [1136, 18] on figure at bounding box center [1135, 16] width 19 height 19
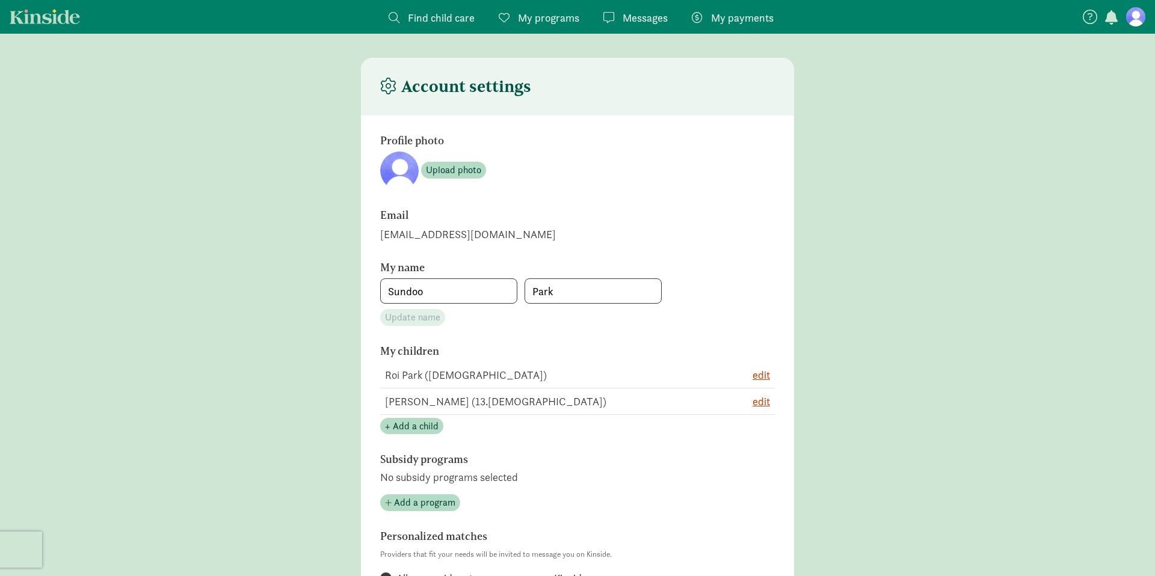
click at [559, 22] on span "My programs" at bounding box center [548, 18] width 61 height 16
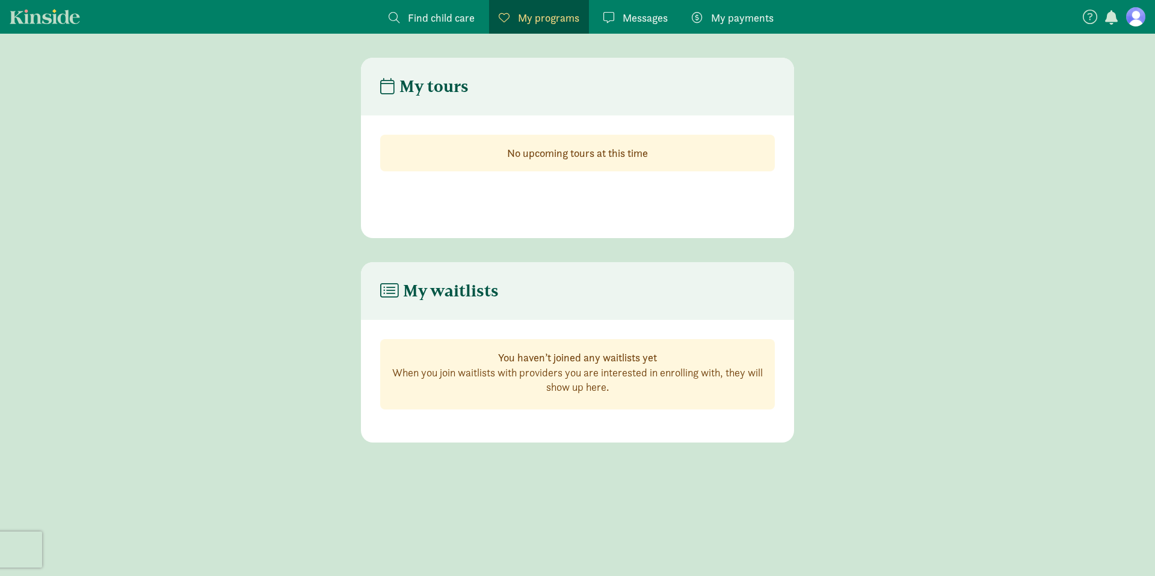
click at [624, 18] on span "Messages" at bounding box center [645, 18] width 45 height 16
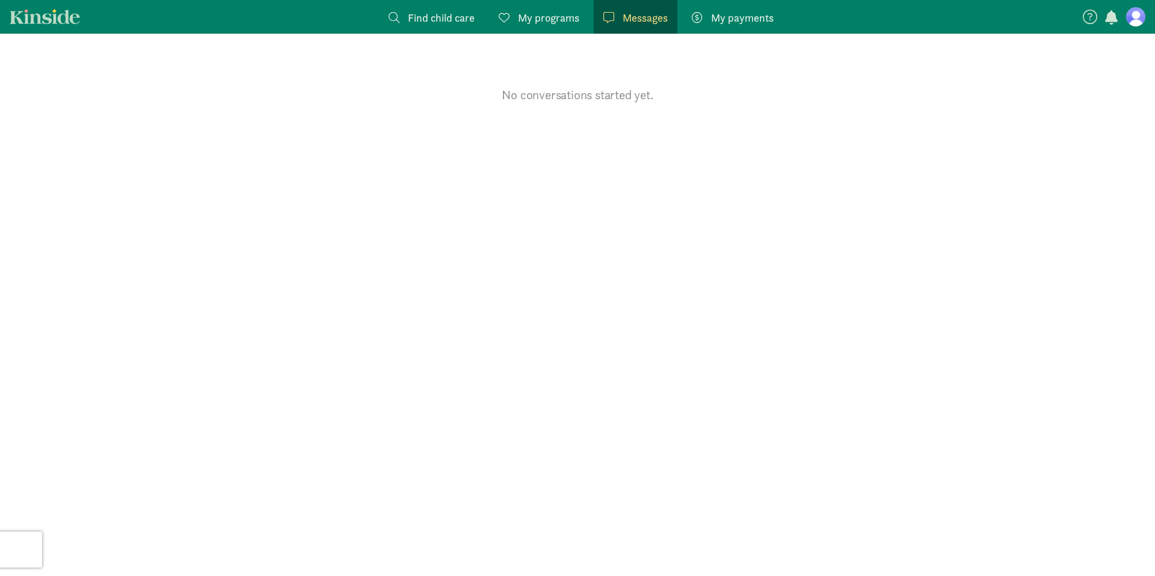
click at [724, 20] on span "My payments" at bounding box center [742, 18] width 63 height 16
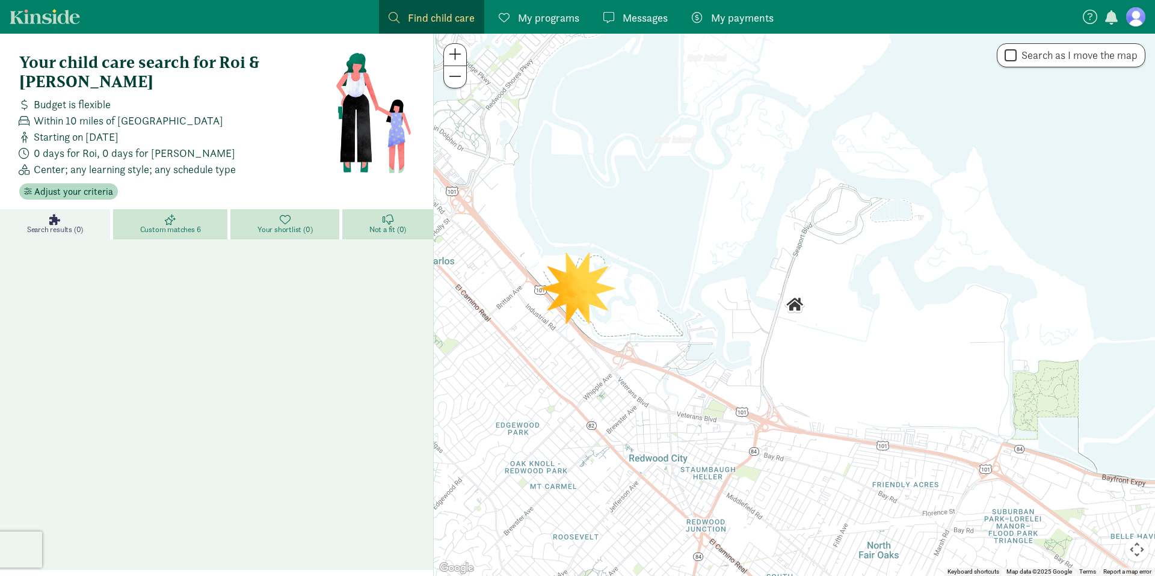
click at [1144, 16] on figure at bounding box center [1135, 16] width 19 height 19
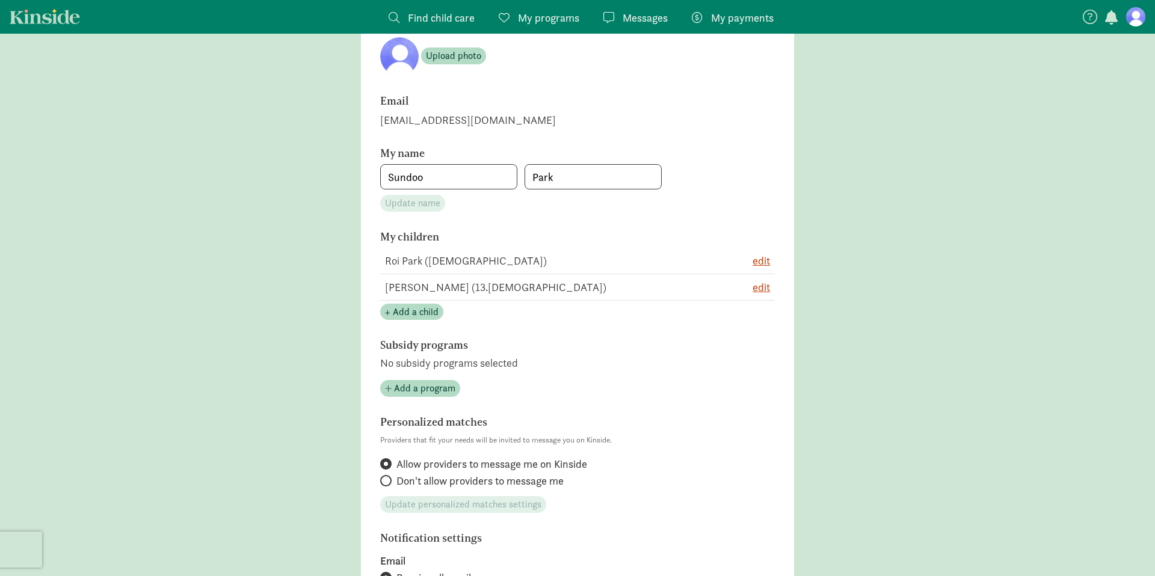
scroll to position [61, 0]
